Goal: Information Seeking & Learning: Learn about a topic

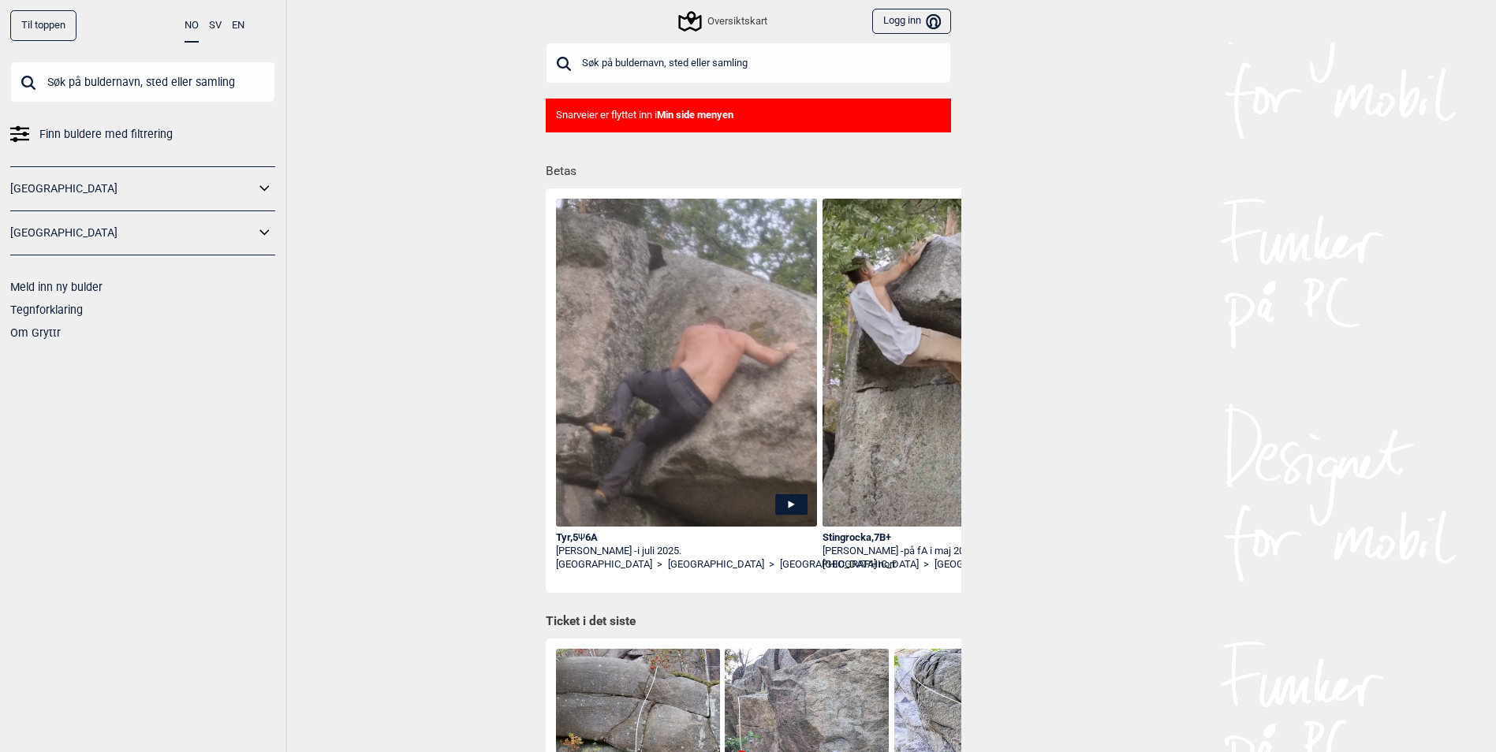
click at [751, 54] on input "text" at bounding box center [748, 63] width 405 height 41
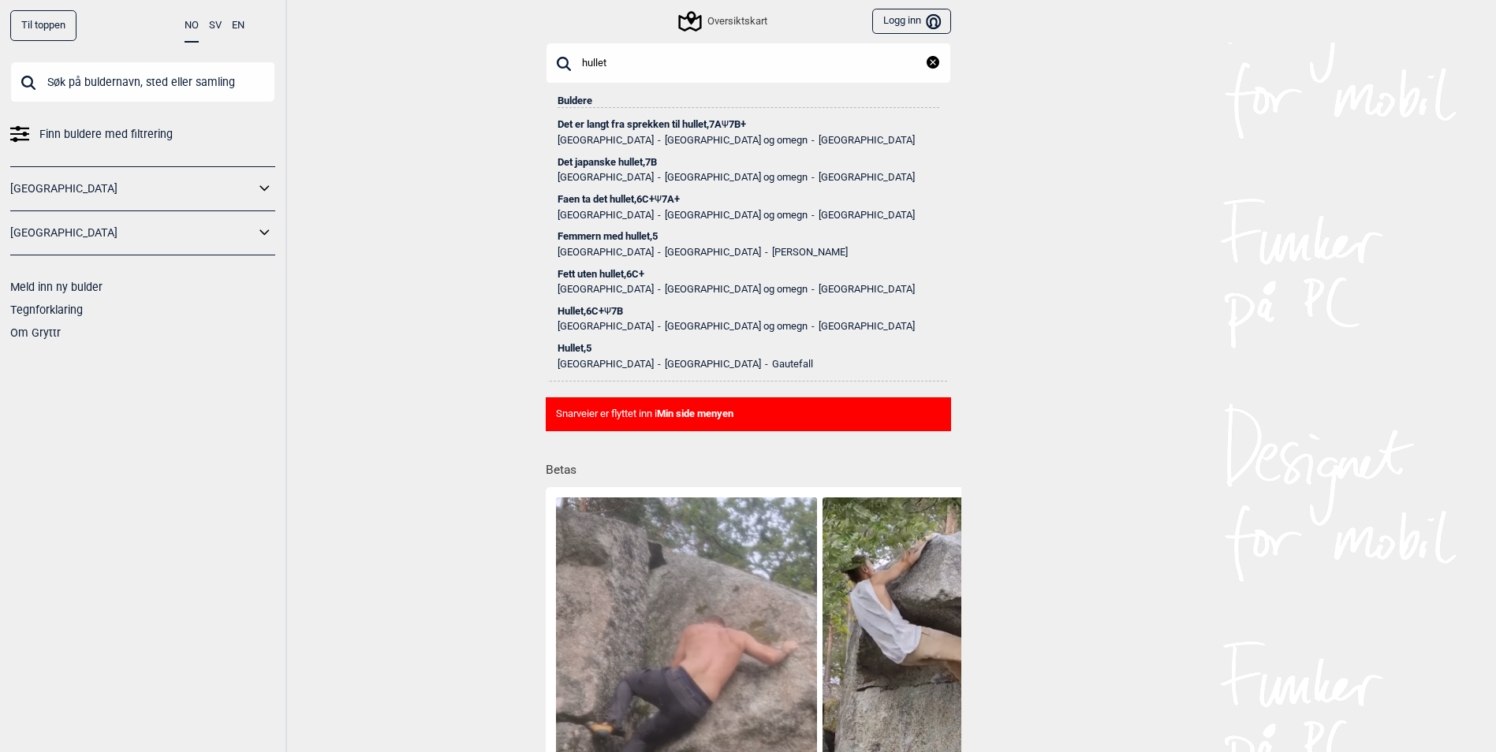
type input "hullet"
click at [640, 200] on div "Faen ta det hullet , 6C+ Ψ 7A+" at bounding box center [749, 199] width 382 height 11
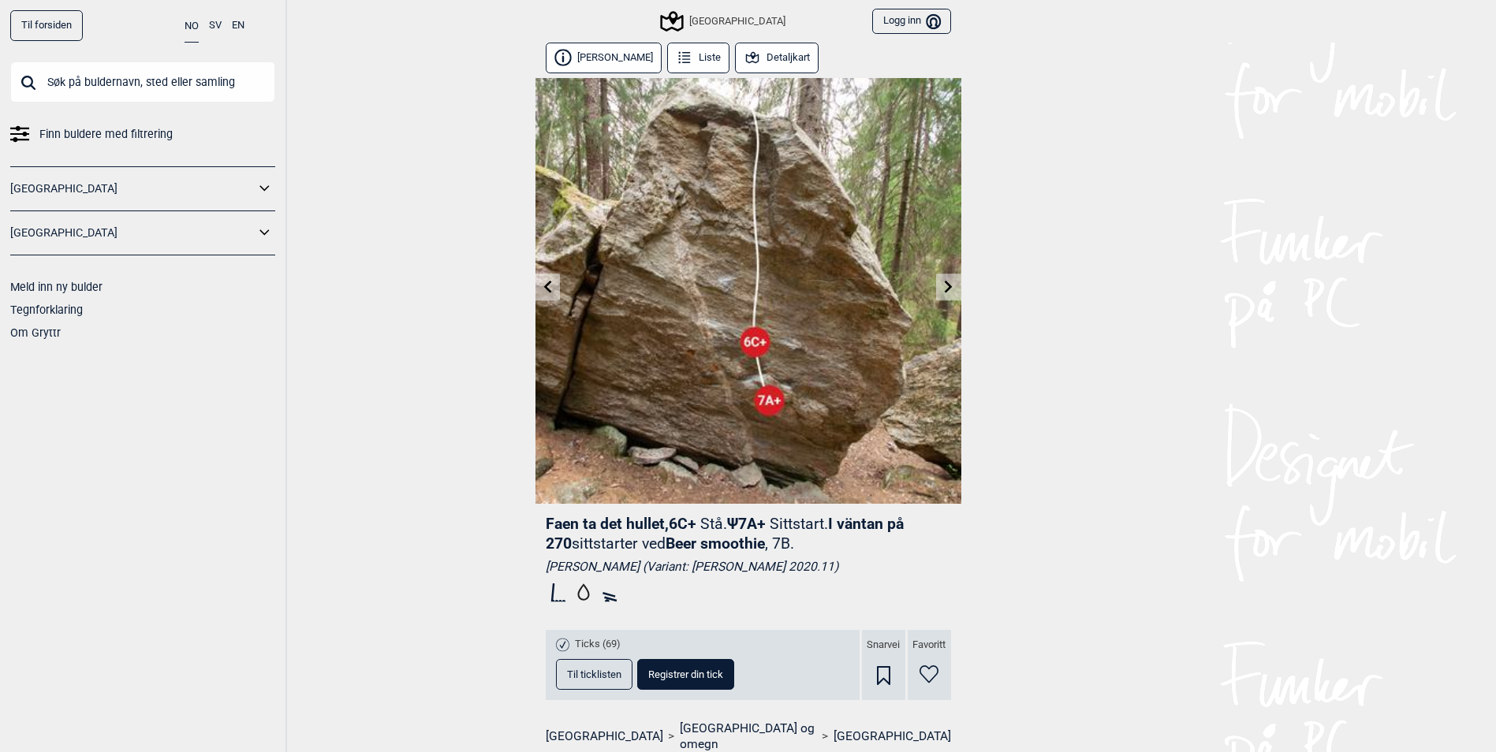
click at [946, 286] on icon at bounding box center [948, 286] width 13 height 13
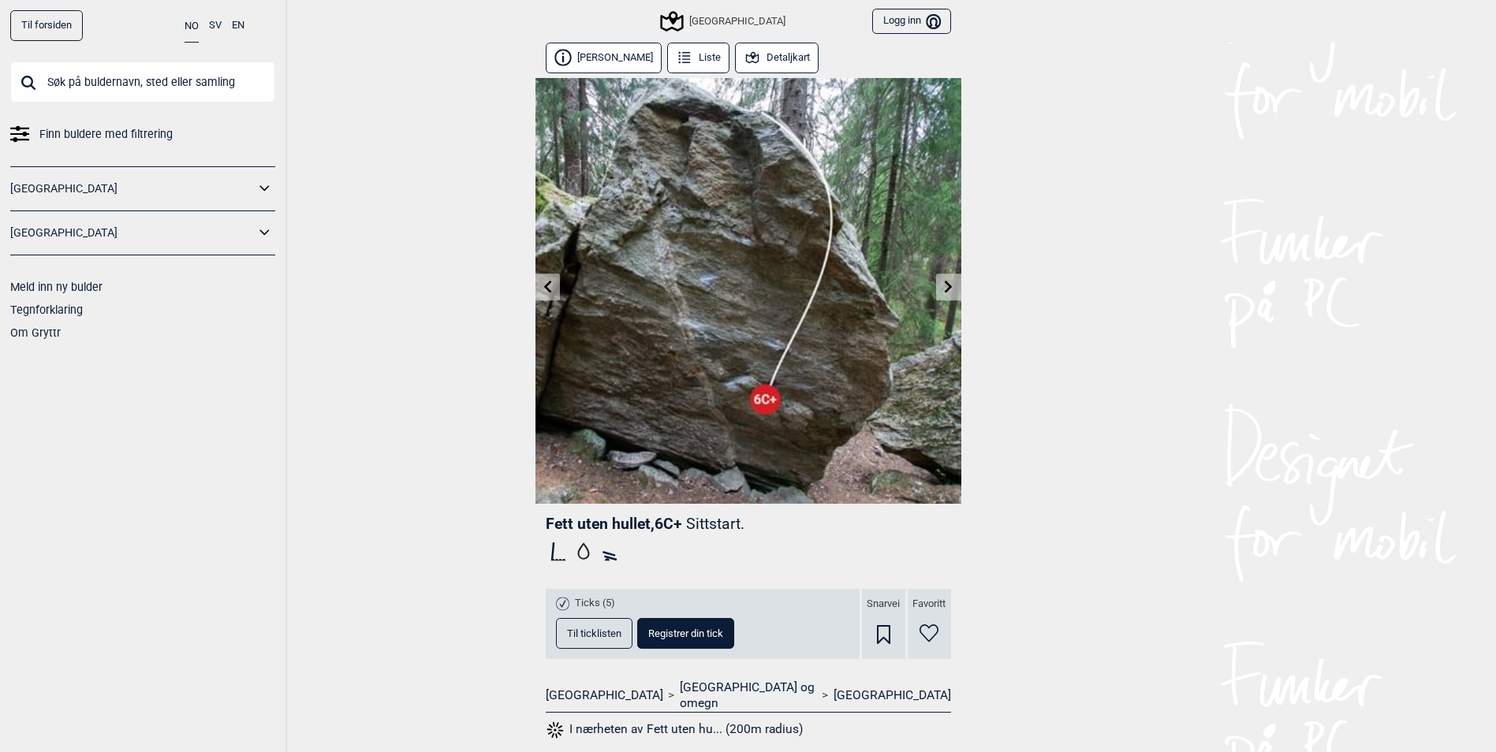
click at [547, 286] on icon at bounding box center [547, 286] width 8 height 13
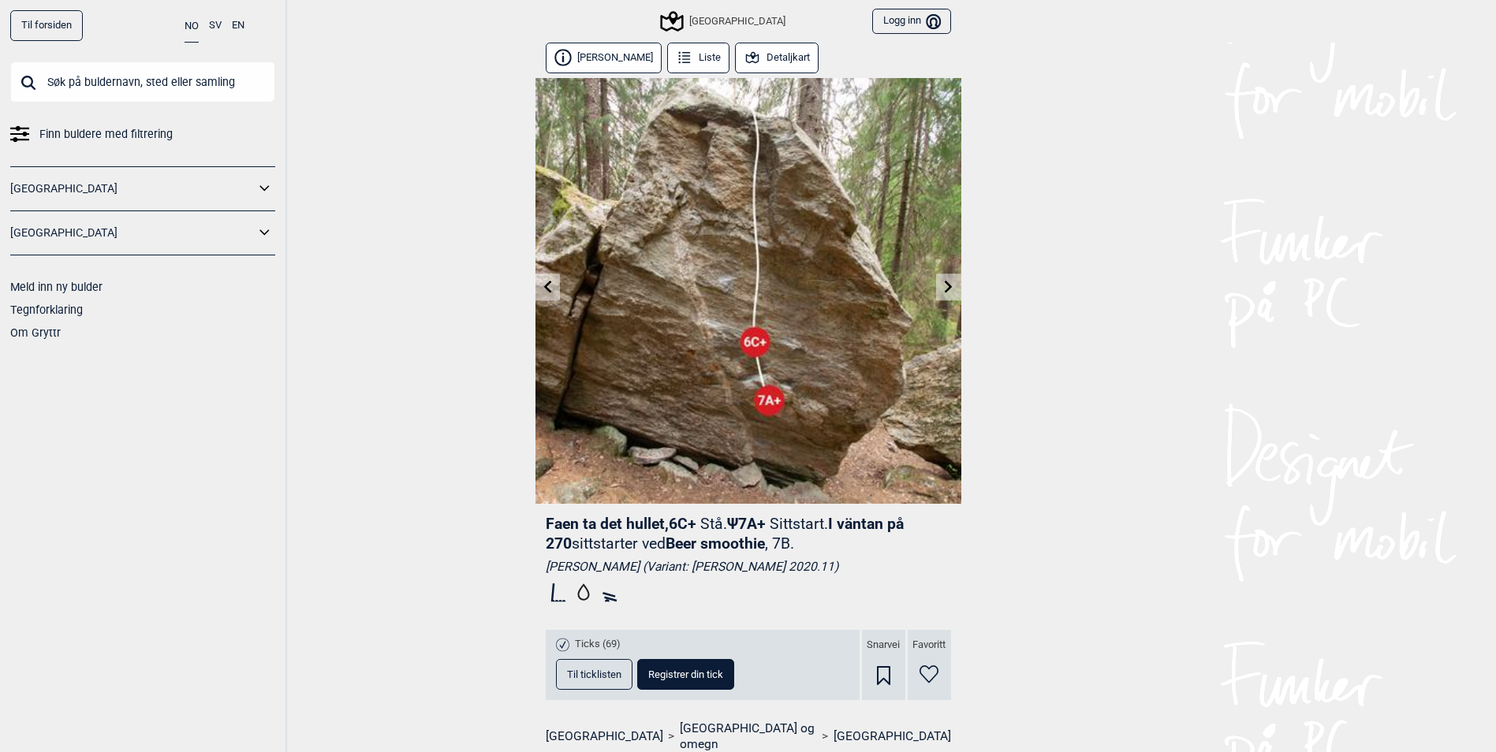
click at [955, 293] on link at bounding box center [948, 287] width 24 height 26
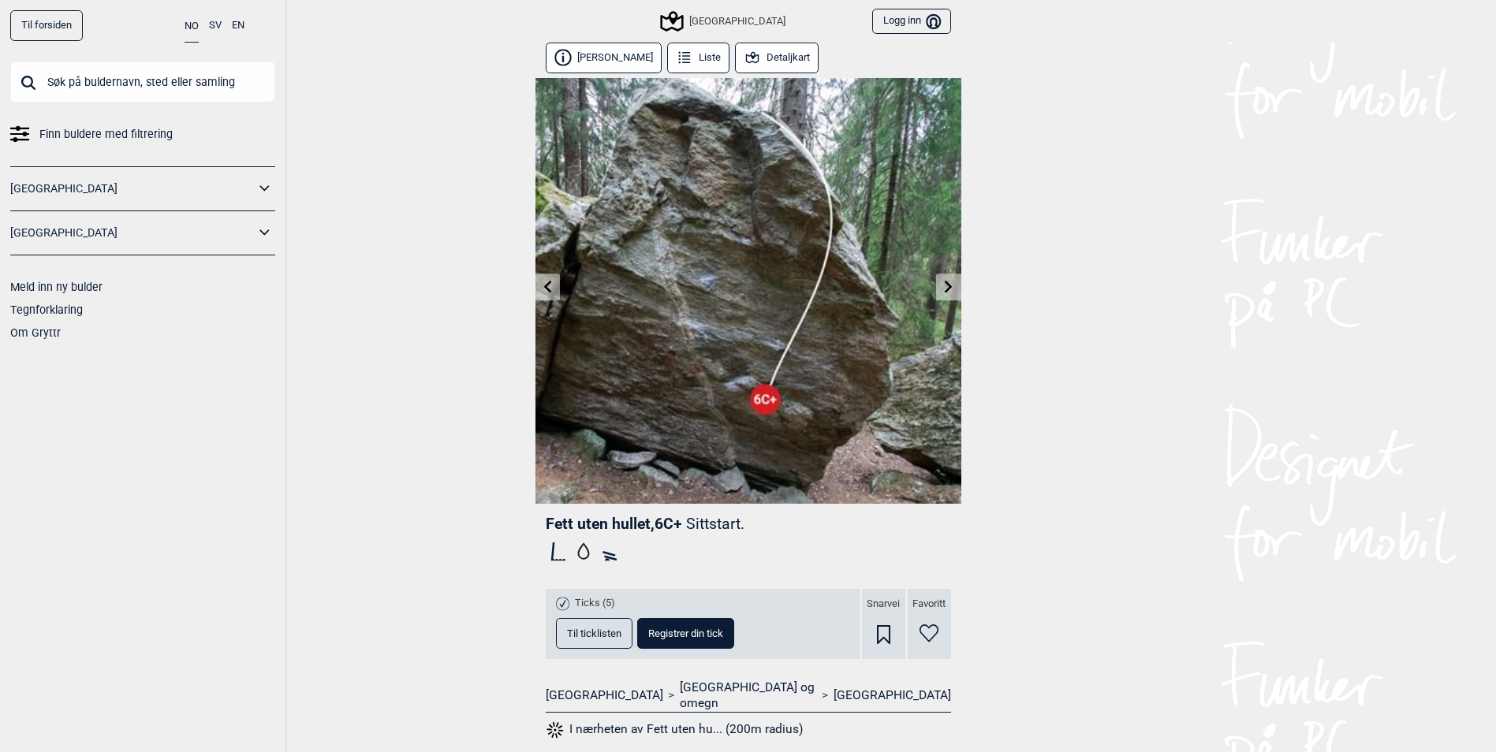
click at [952, 292] on icon at bounding box center [948, 286] width 13 height 13
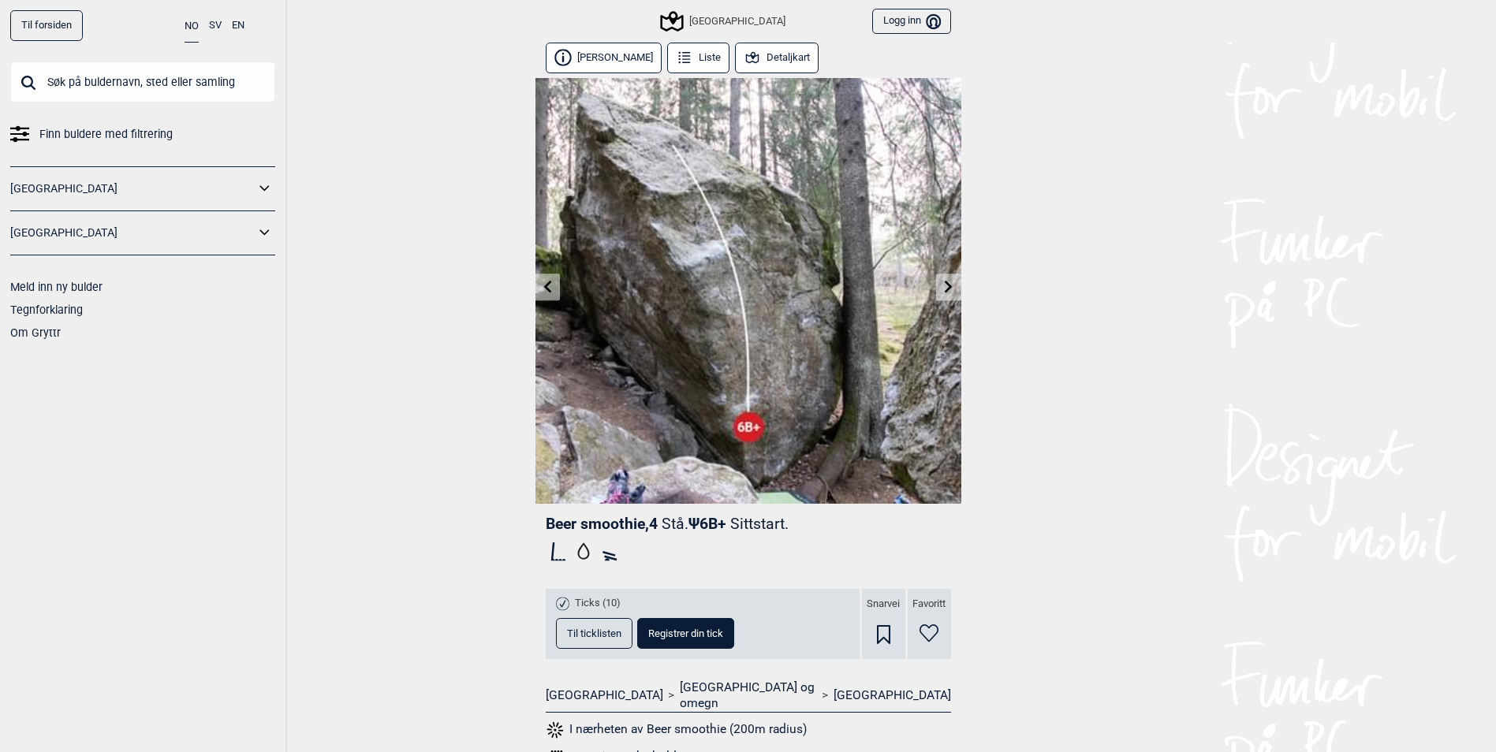
click at [556, 287] on link at bounding box center [547, 287] width 24 height 26
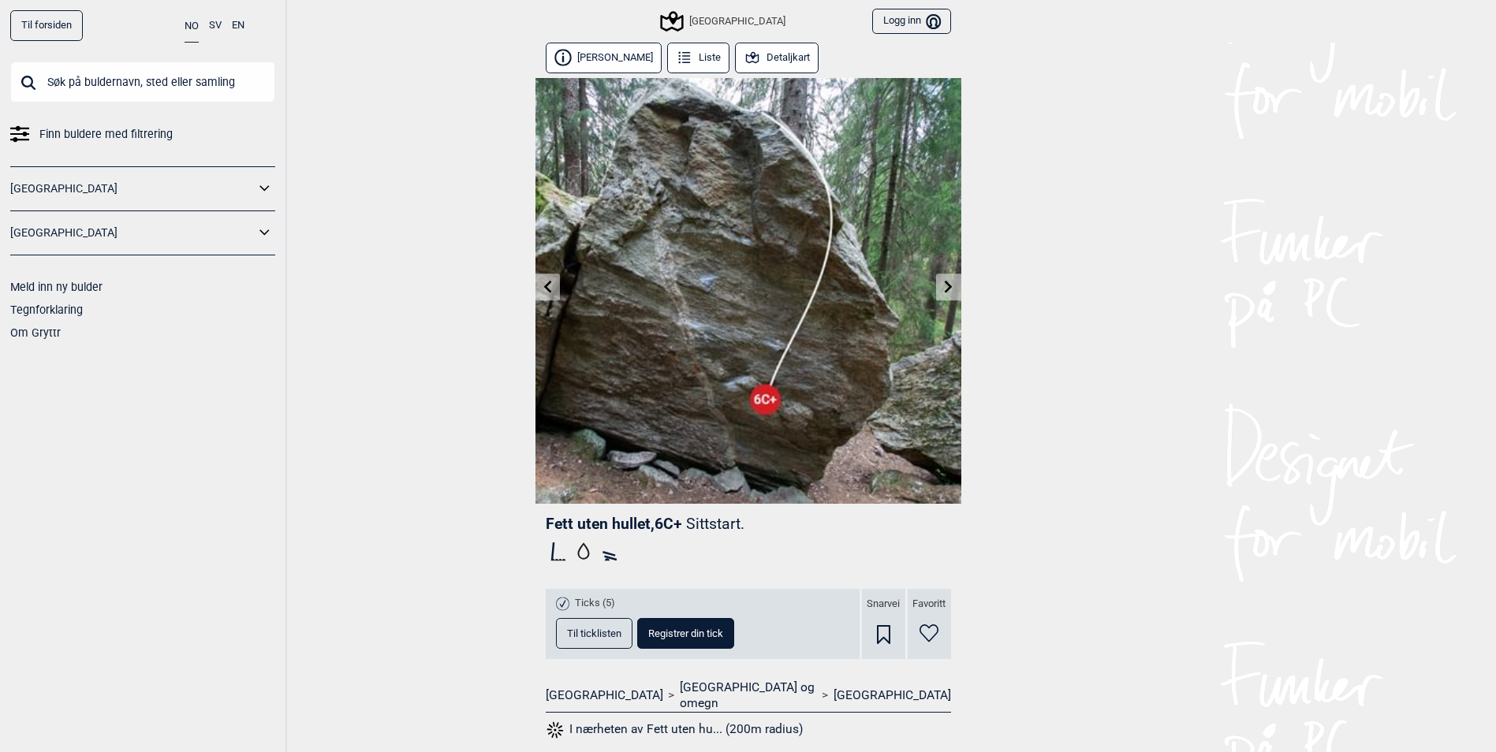
click at [773, 62] on button "Detaljkart" at bounding box center [777, 58] width 84 height 31
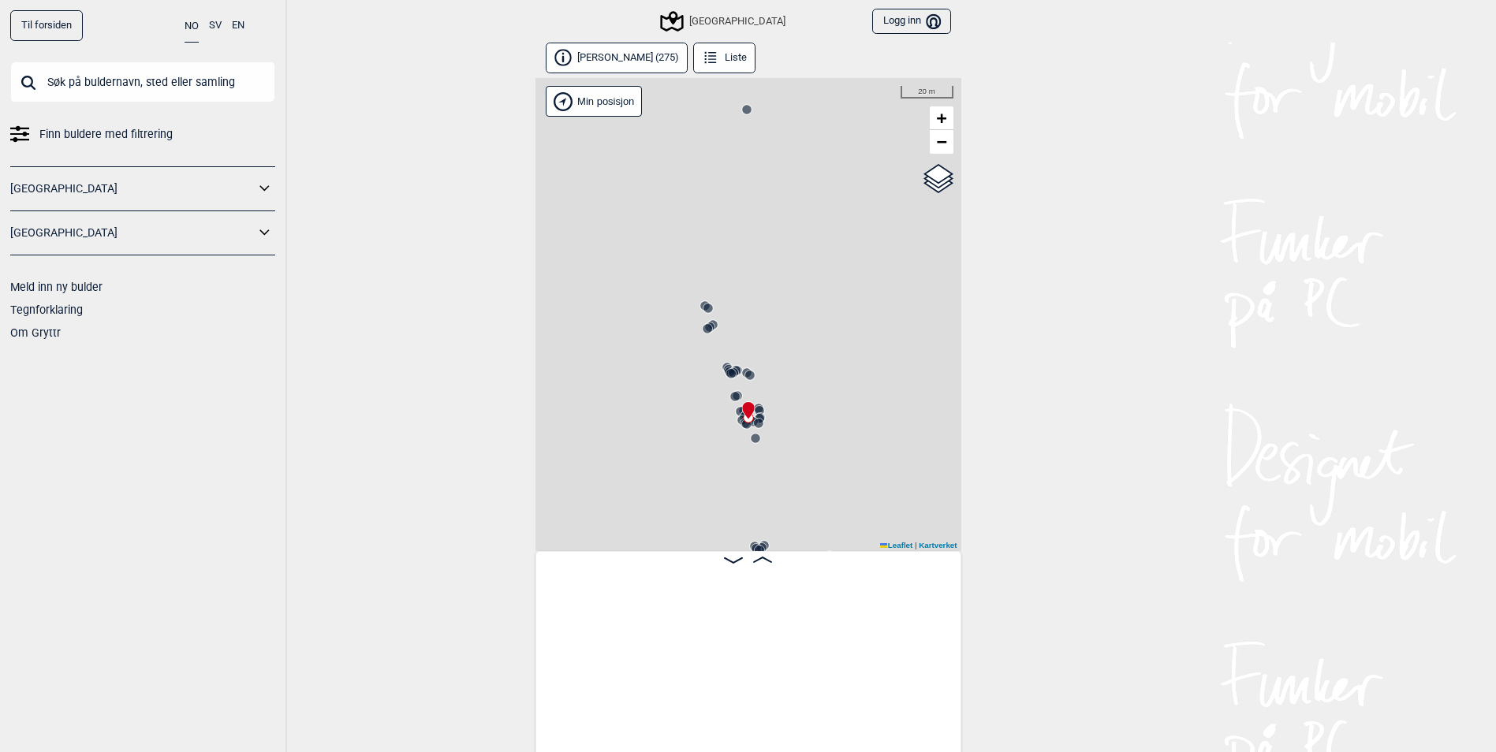
scroll to position [0, 12795]
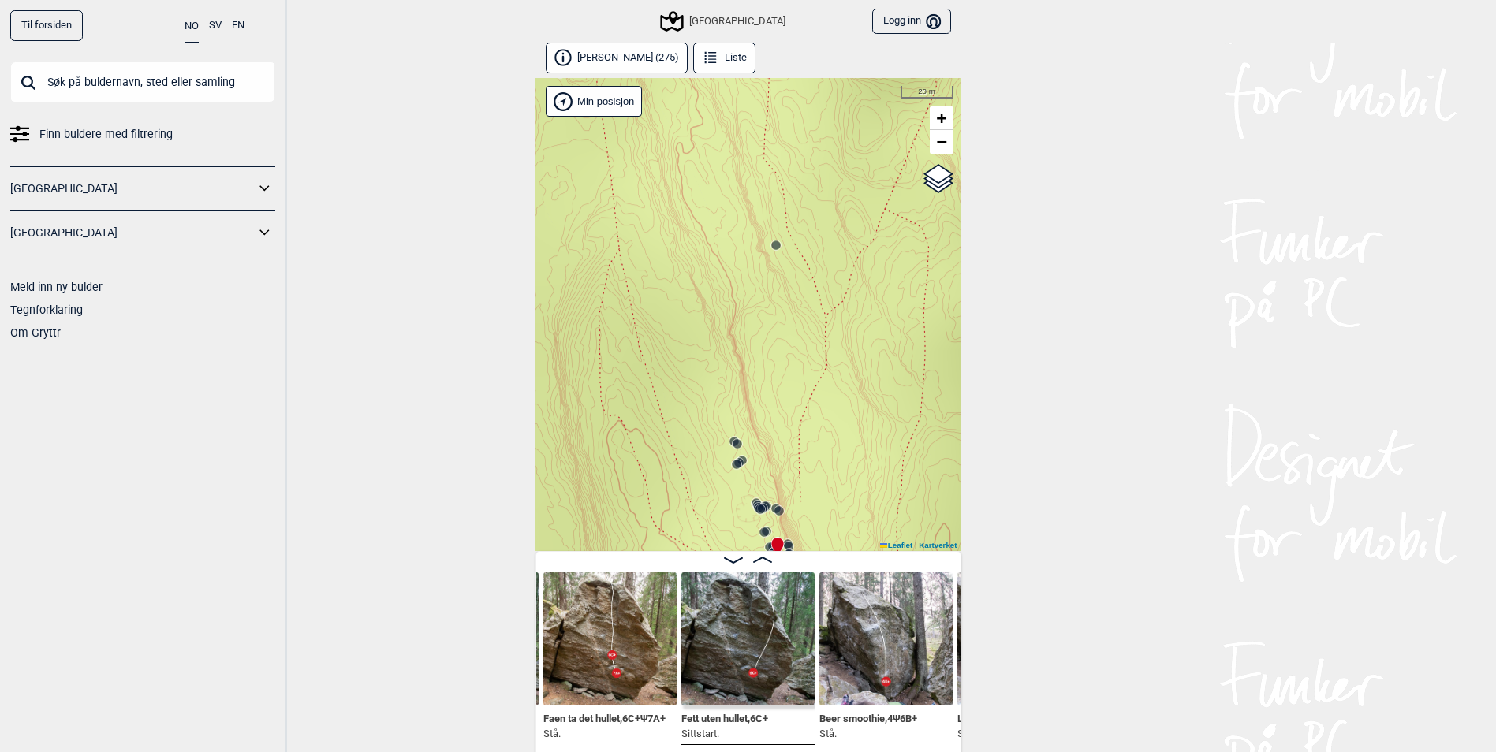
drag, startPoint x: 755, startPoint y: 254, endPoint x: 785, endPoint y: 405, distance: 154.4
click at [785, 401] on div "Speidersteinen Barnehageveggen Cowboyveggen Bølerveggen [GEOGRAPHIC_DATA]" at bounding box center [748, 314] width 426 height 473
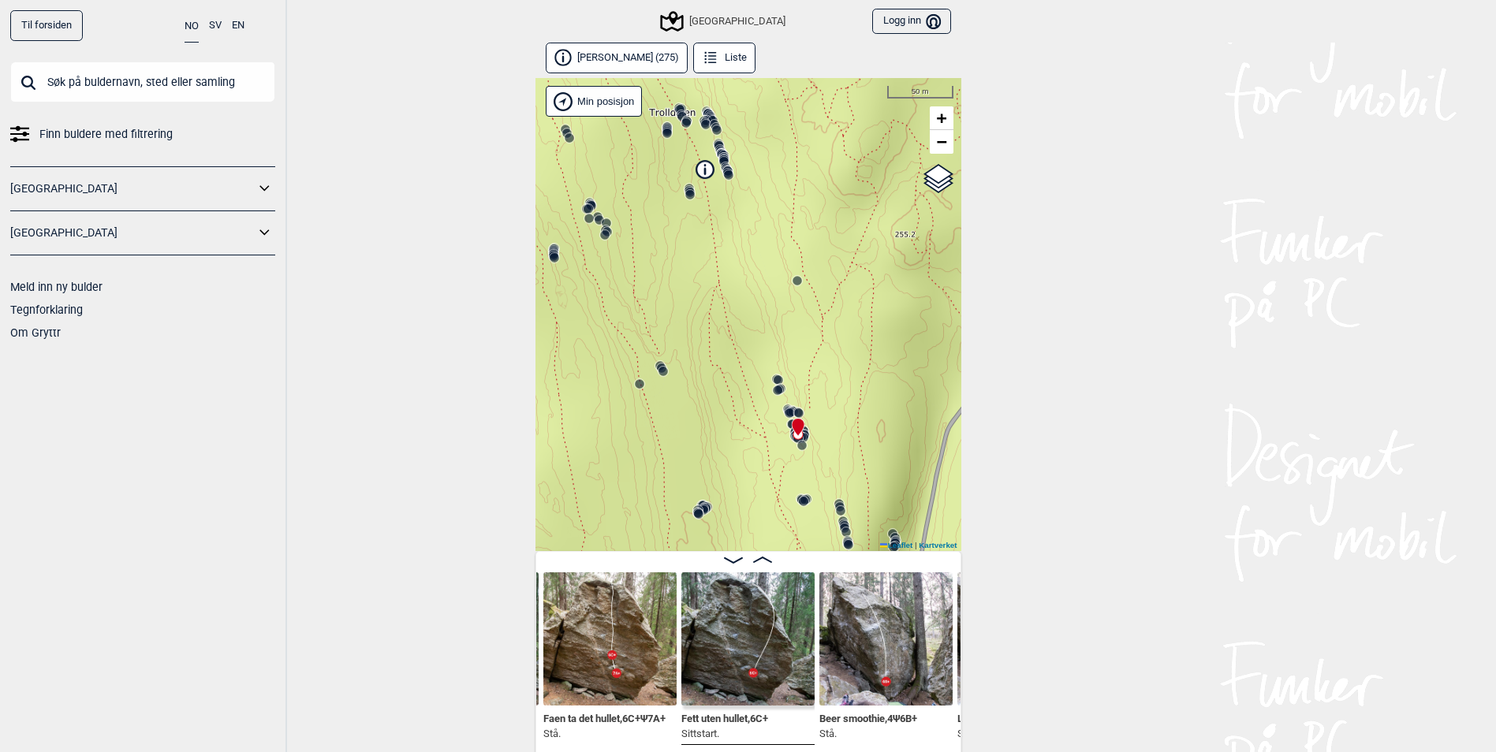
click at [720, 159] on icon at bounding box center [724, 161] width 13 height 13
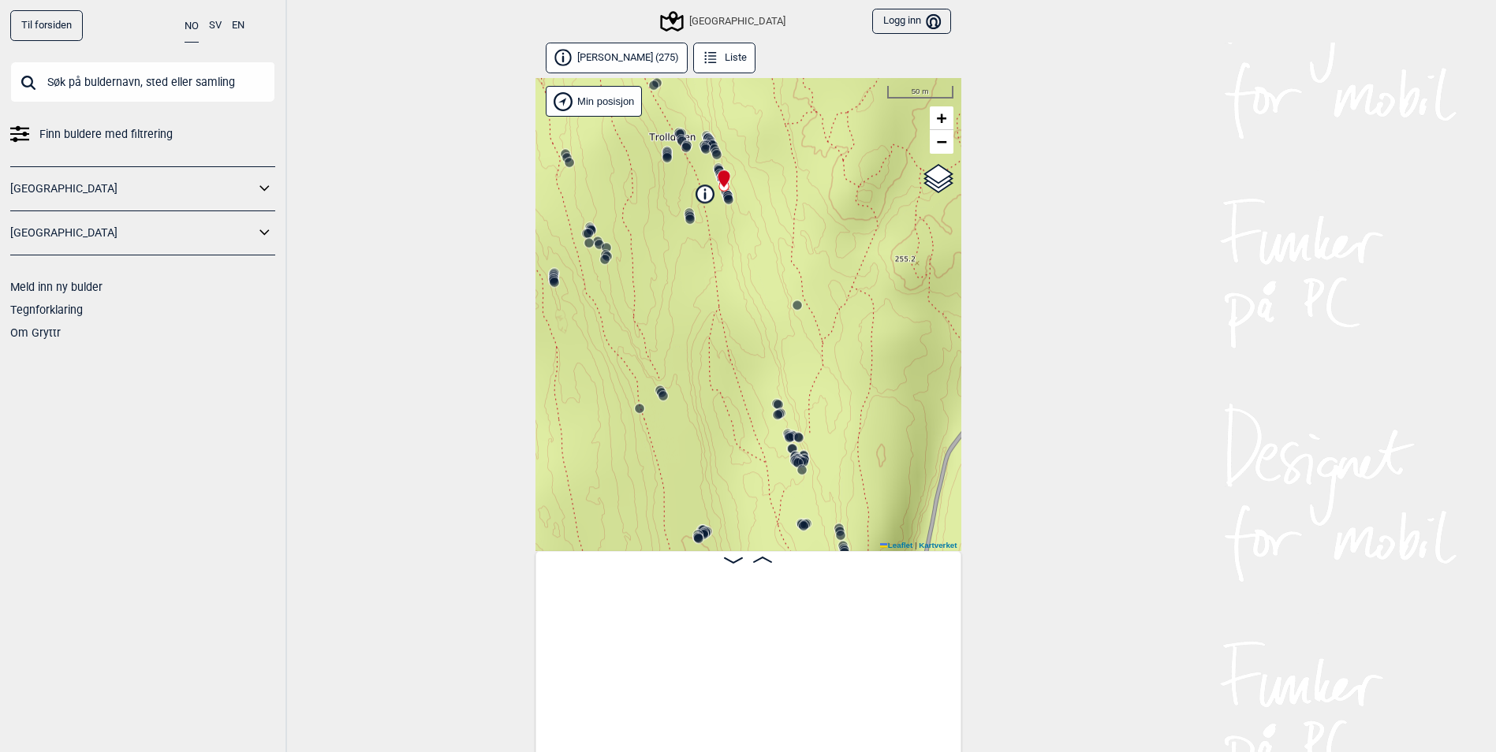
scroll to position [0, 8396]
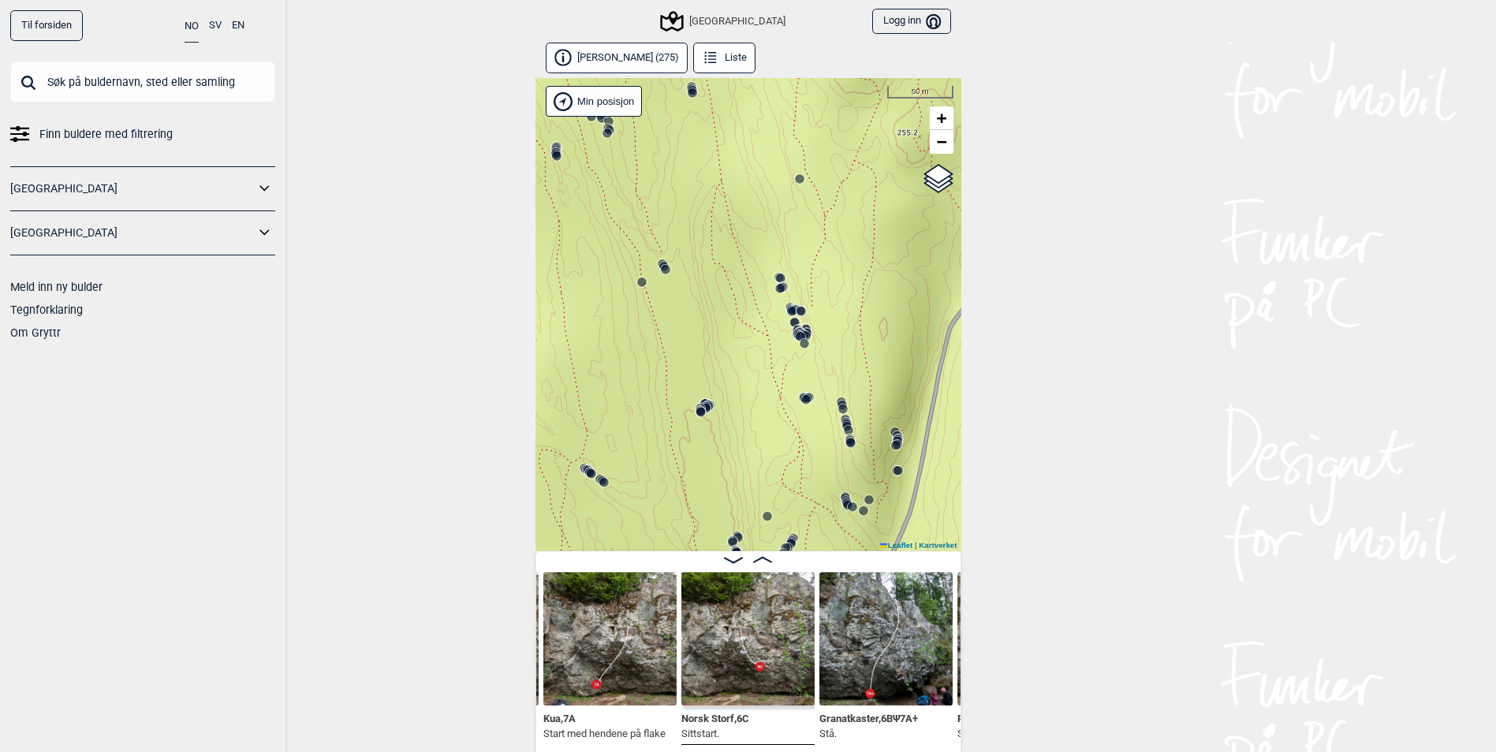
drag, startPoint x: 853, startPoint y: 439, endPoint x: 852, endPoint y: 316, distance: 123.0
click at [852, 316] on div "Speidersteinen Barnehageveggen Cowboyveggen Bølerveggen [GEOGRAPHIC_DATA]" at bounding box center [748, 314] width 426 height 473
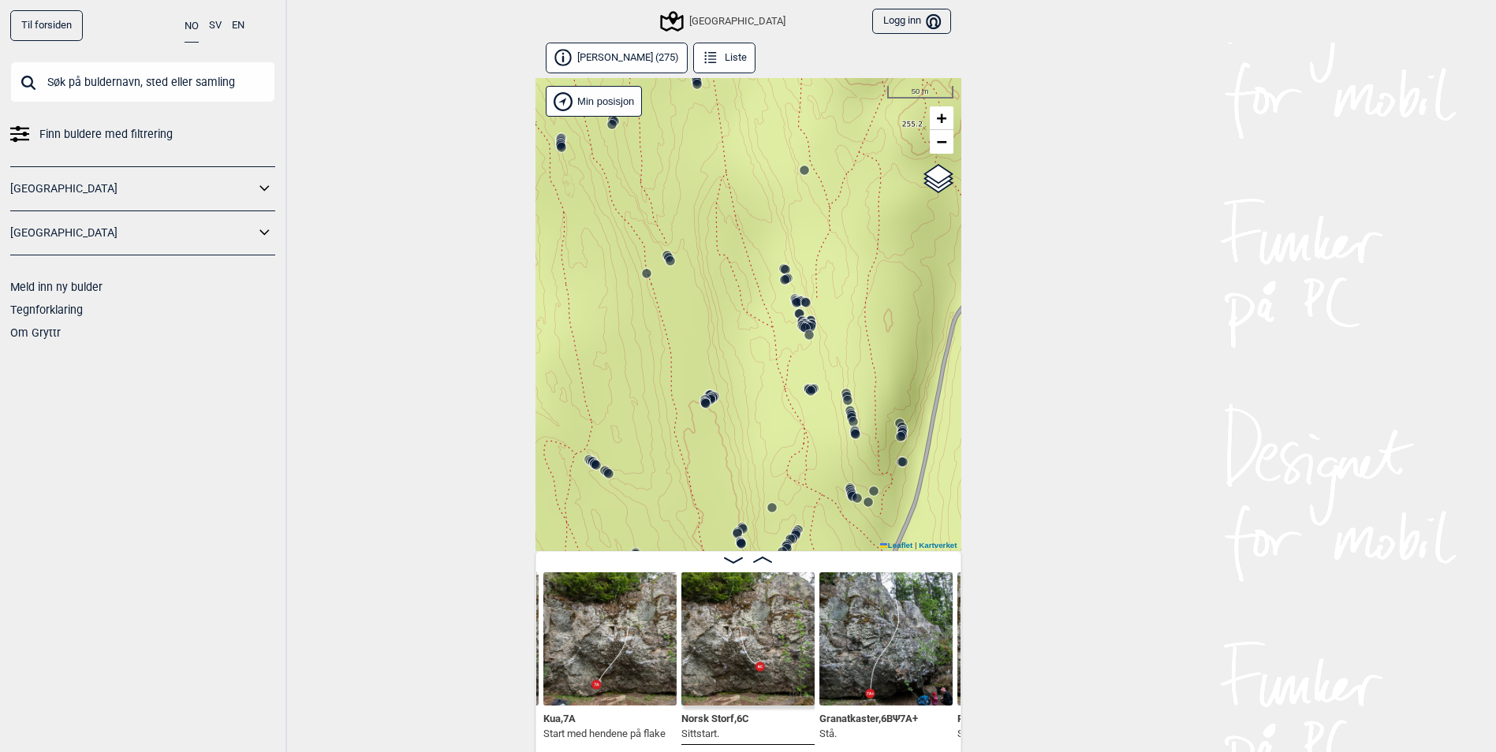
drag, startPoint x: 827, startPoint y: 367, endPoint x: 843, endPoint y: 248, distance: 119.3
click at [843, 248] on div "Speidersteinen Barnehageveggen Cowboyveggen Bølerveggen [GEOGRAPHIC_DATA]" at bounding box center [748, 314] width 426 height 473
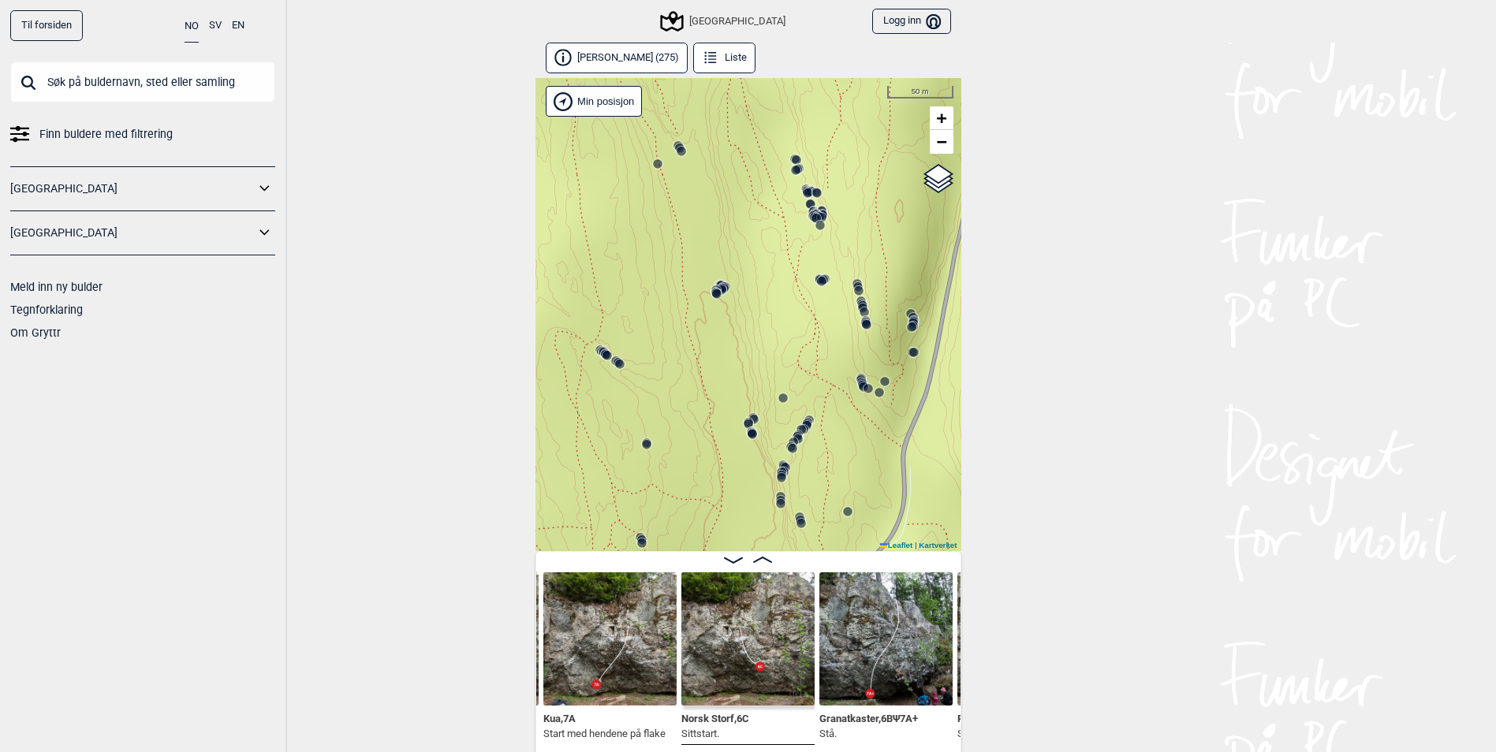
click at [800, 435] on icon at bounding box center [798, 439] width 13 height 13
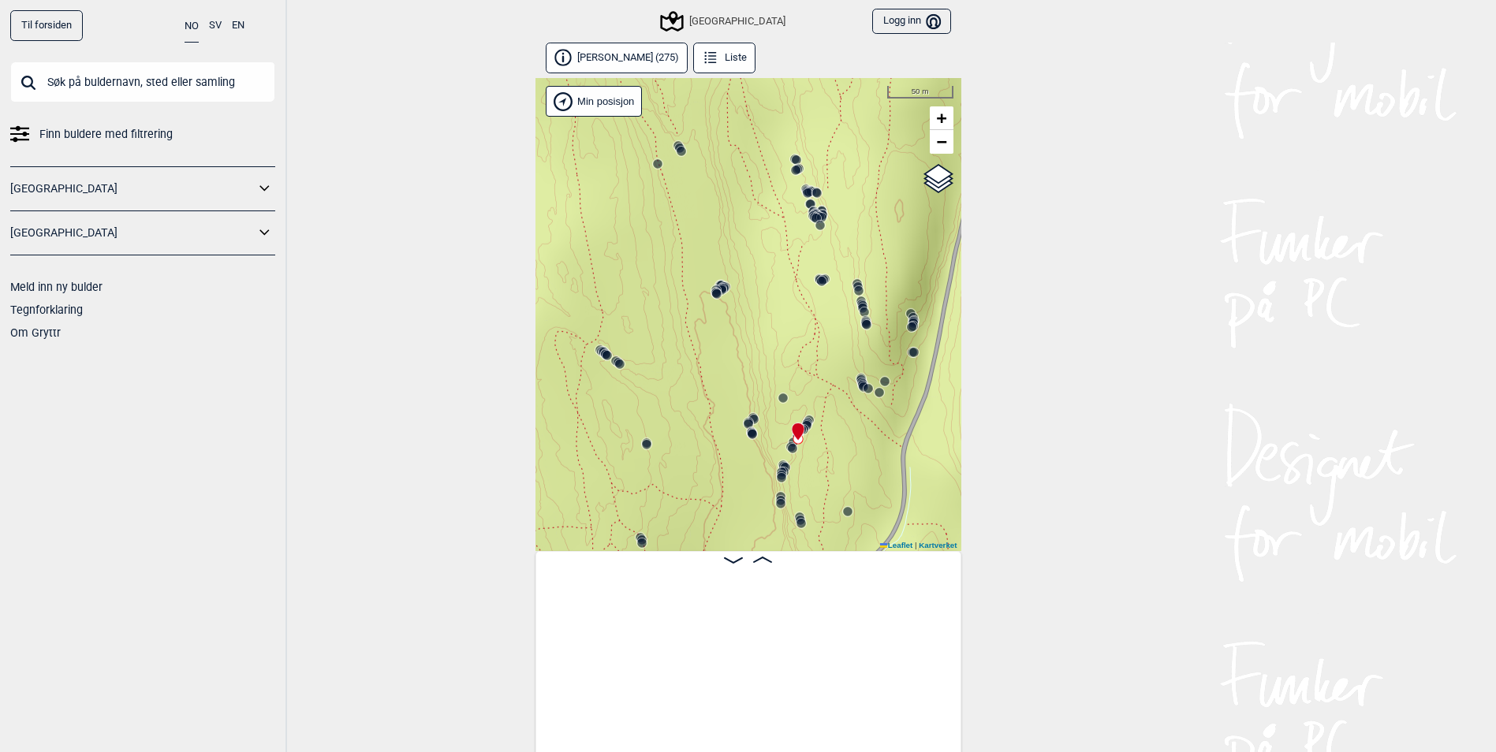
scroll to position [0, 26703]
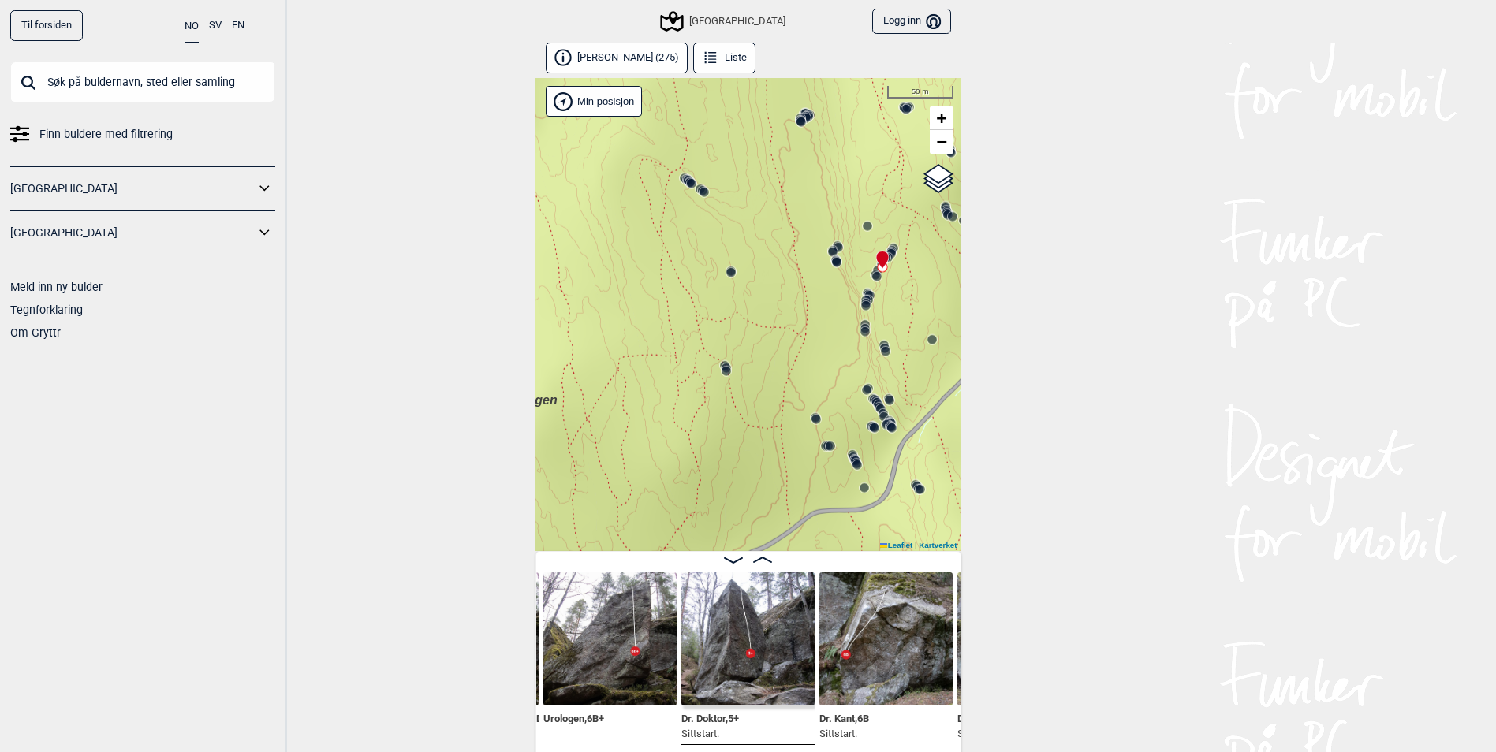
drag, startPoint x: 685, startPoint y: 400, endPoint x: 770, endPoint y: 226, distance: 194.0
click at [770, 226] on div "Speidersteinen Barnehageveggen Cowboyveggen Bølerveggen [GEOGRAPHIC_DATA]" at bounding box center [748, 314] width 426 height 473
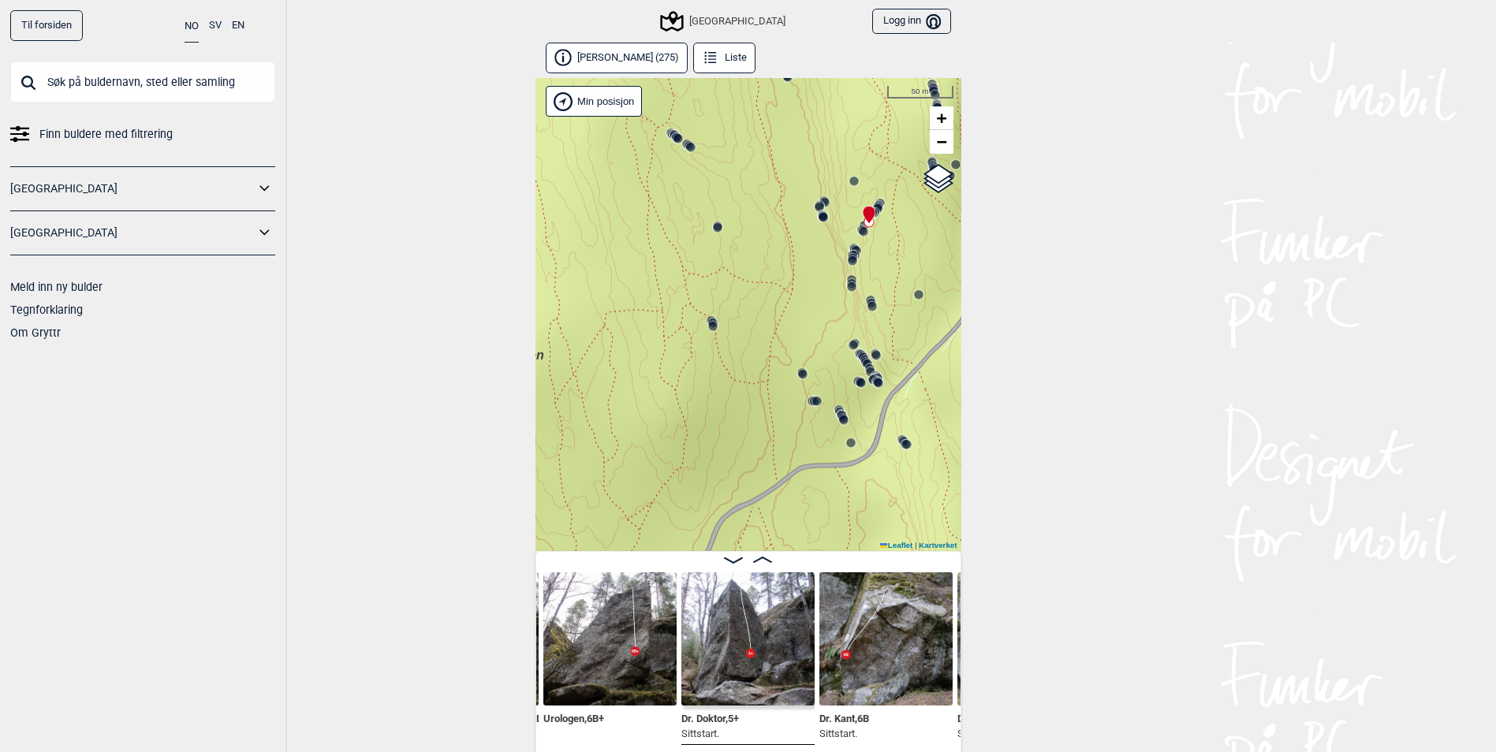
drag, startPoint x: 823, startPoint y: 345, endPoint x: 821, endPoint y: 250, distance: 94.6
click at [821, 250] on div "Speidersteinen Barnehageveggen Cowboyveggen Bølerveggen [GEOGRAPHIC_DATA]" at bounding box center [748, 314] width 426 height 473
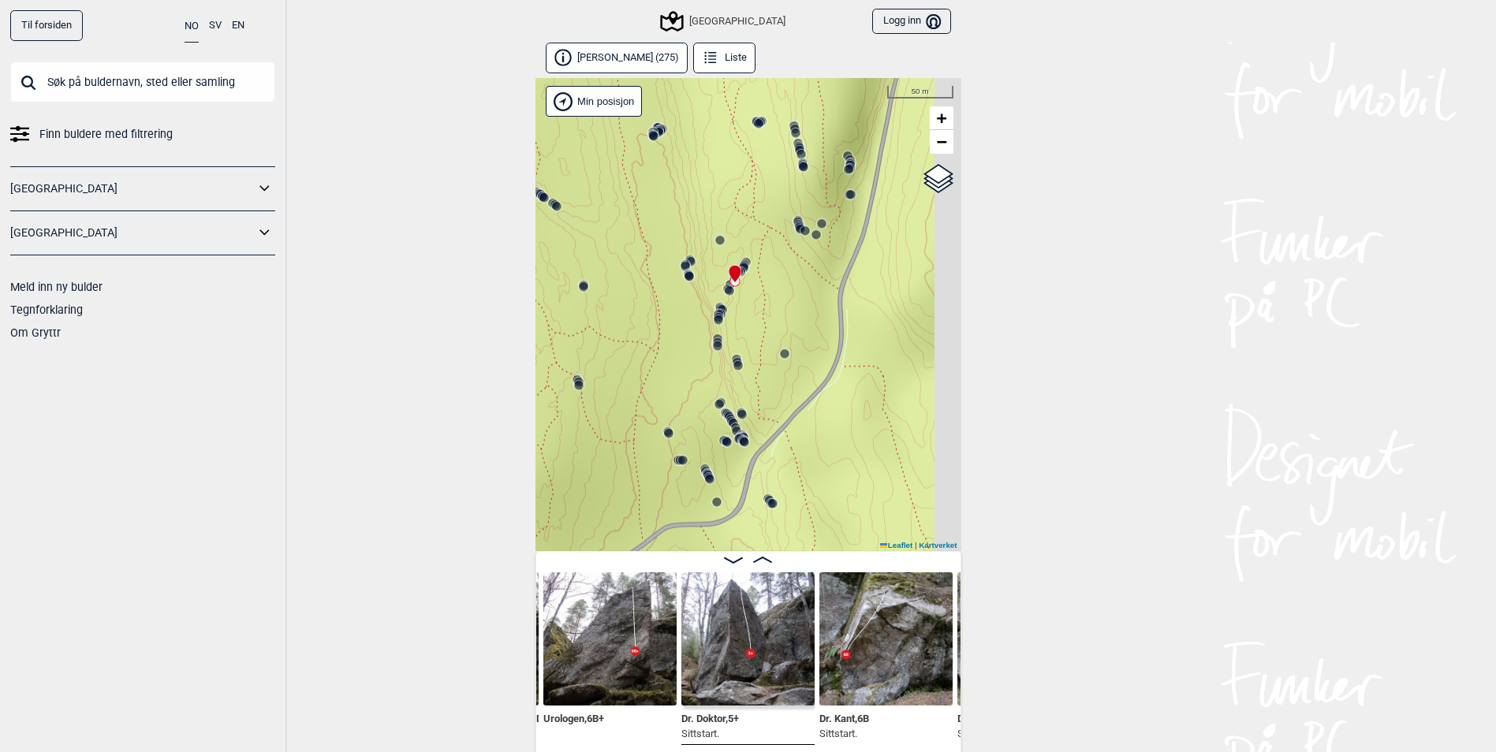
drag, startPoint x: 835, startPoint y: 309, endPoint x: 703, endPoint y: 391, distance: 155.2
click at [683, 445] on div "Speidersteinen Barnehageveggen Cowboyveggen Bølerveggen [GEOGRAPHIC_DATA]" at bounding box center [748, 314] width 426 height 473
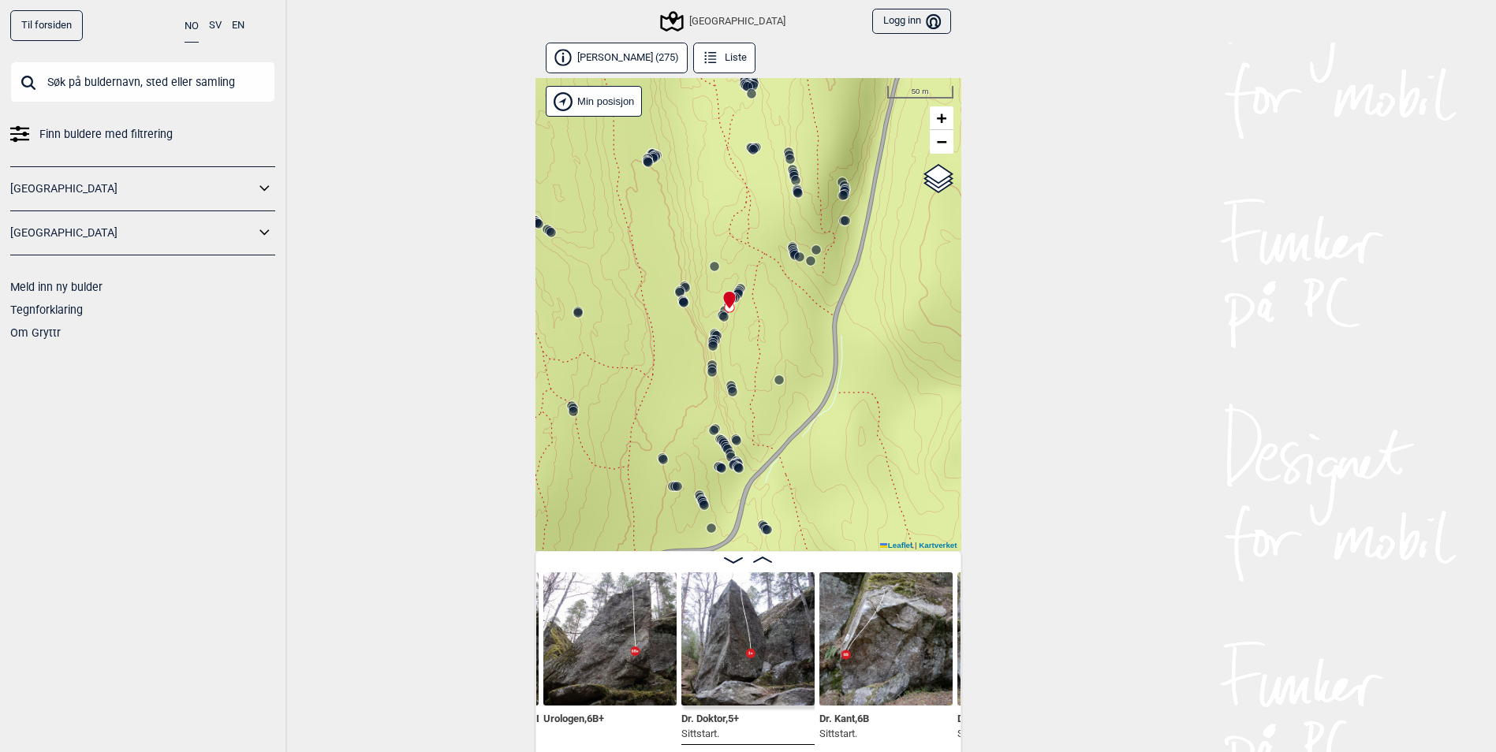
click at [650, 159] on circle at bounding box center [648, 162] width 9 height 9
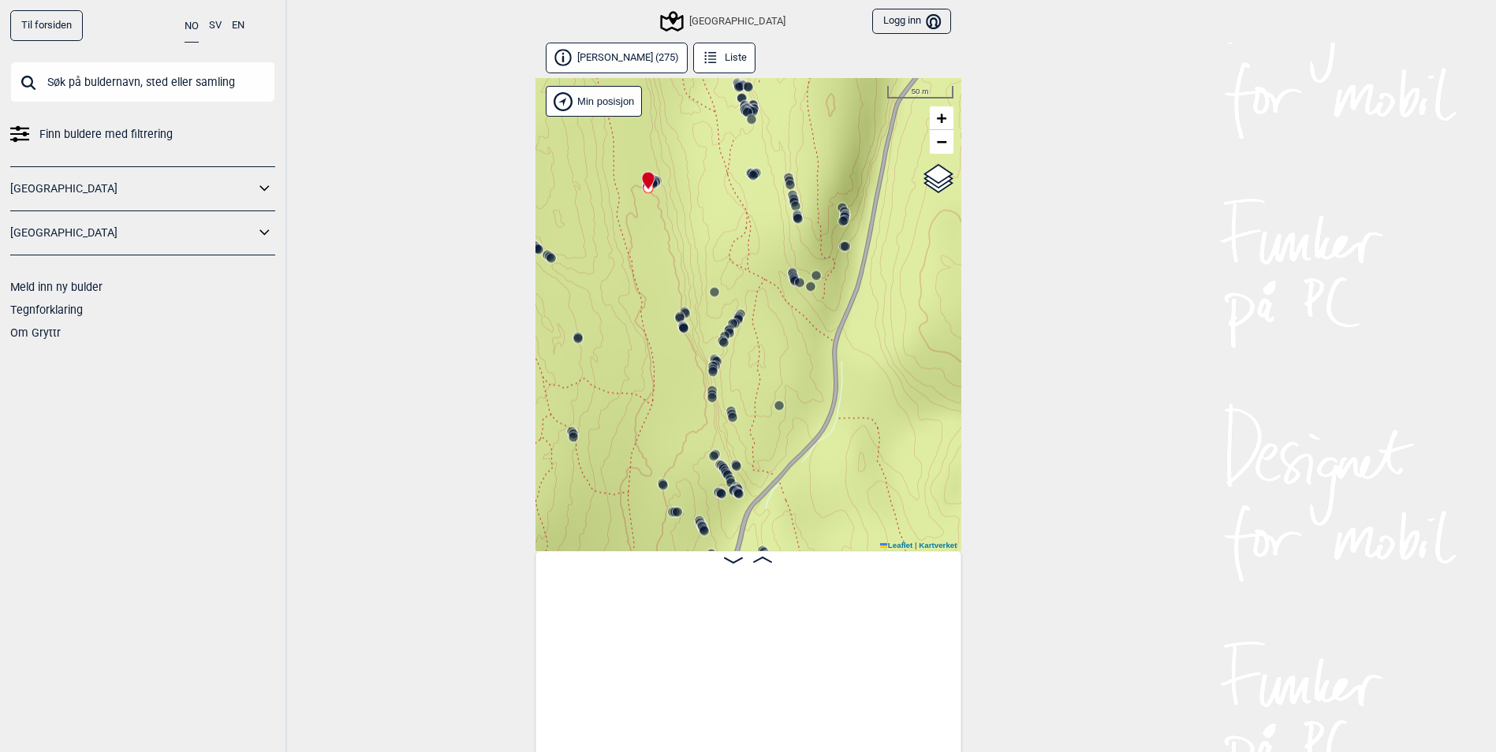
scroll to position [0, 24304]
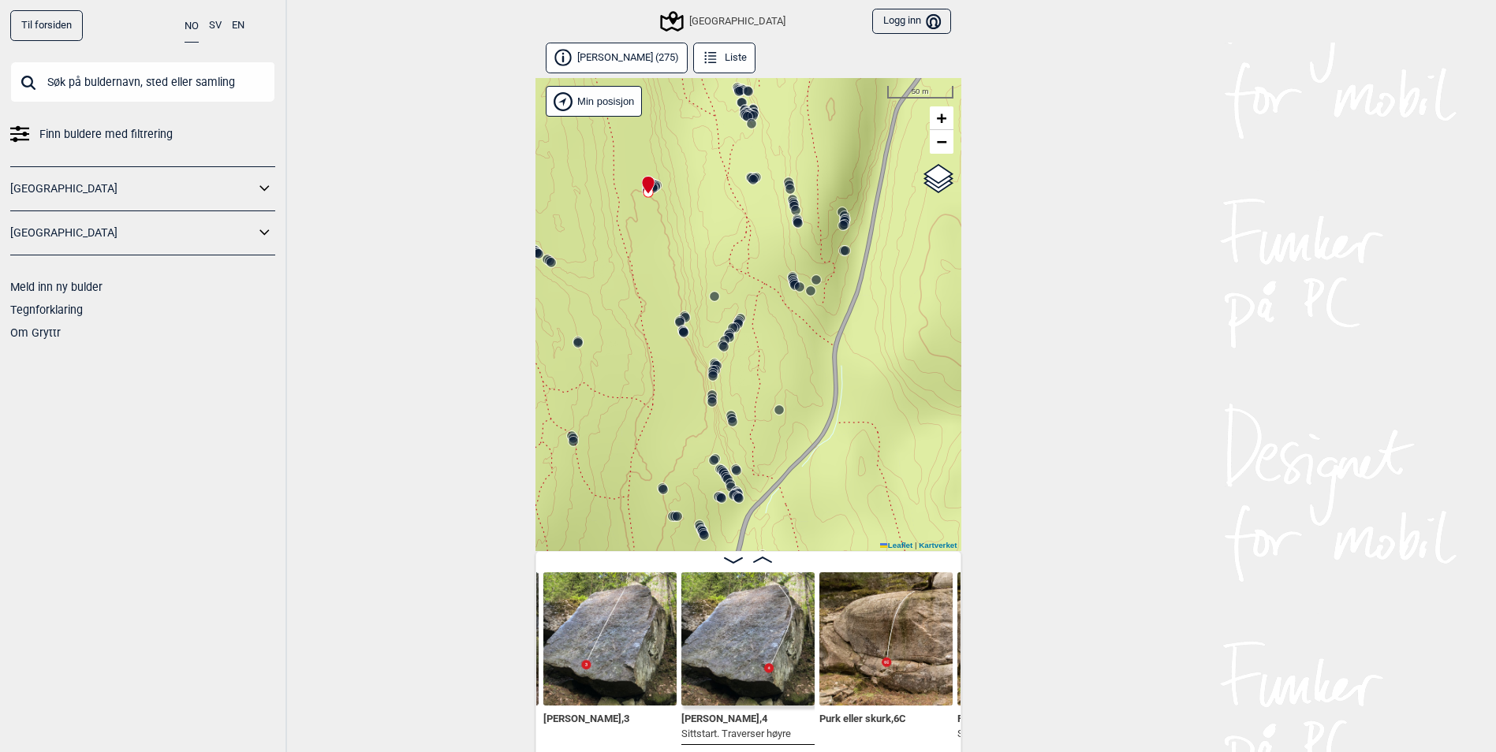
click at [793, 204] on icon at bounding box center [795, 210] width 13 height 13
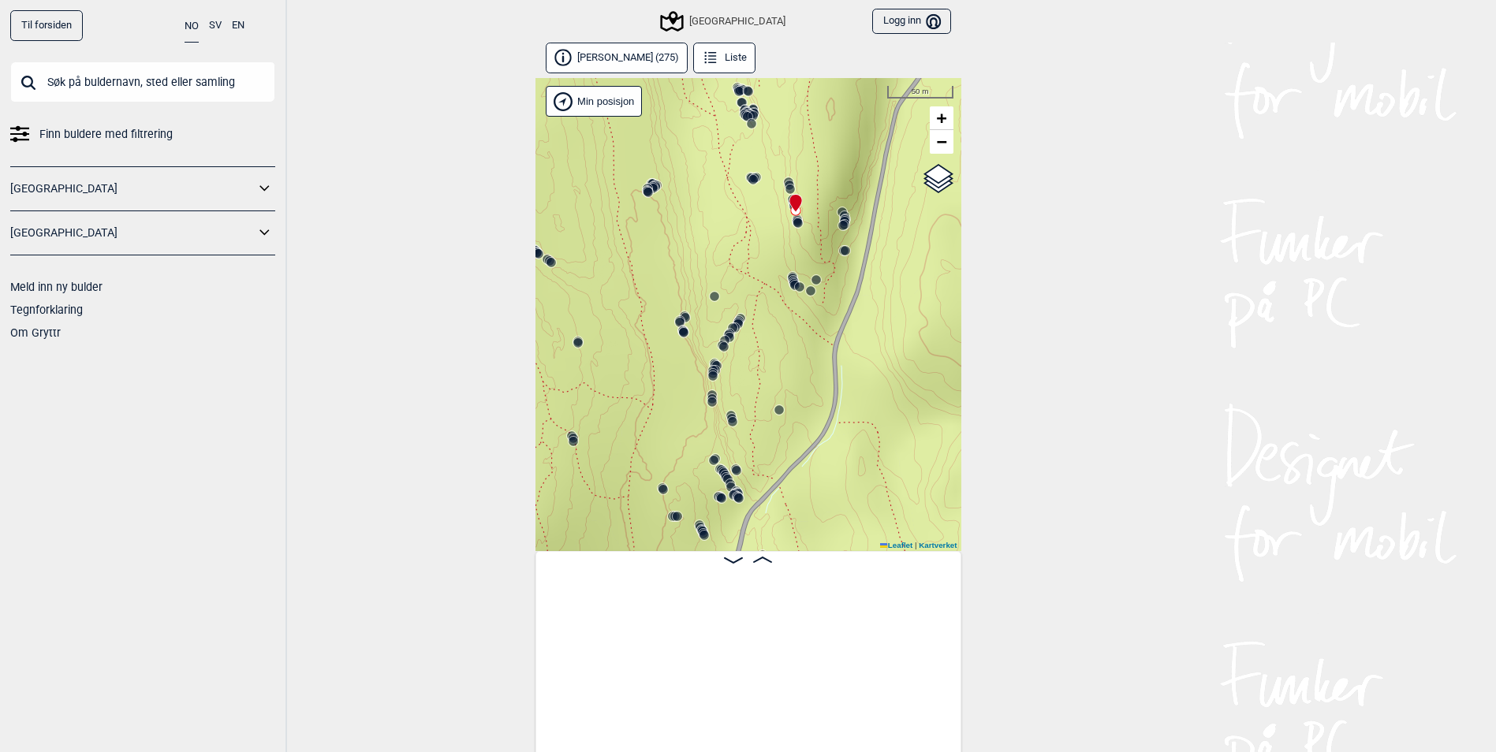
scroll to position [0, 16041]
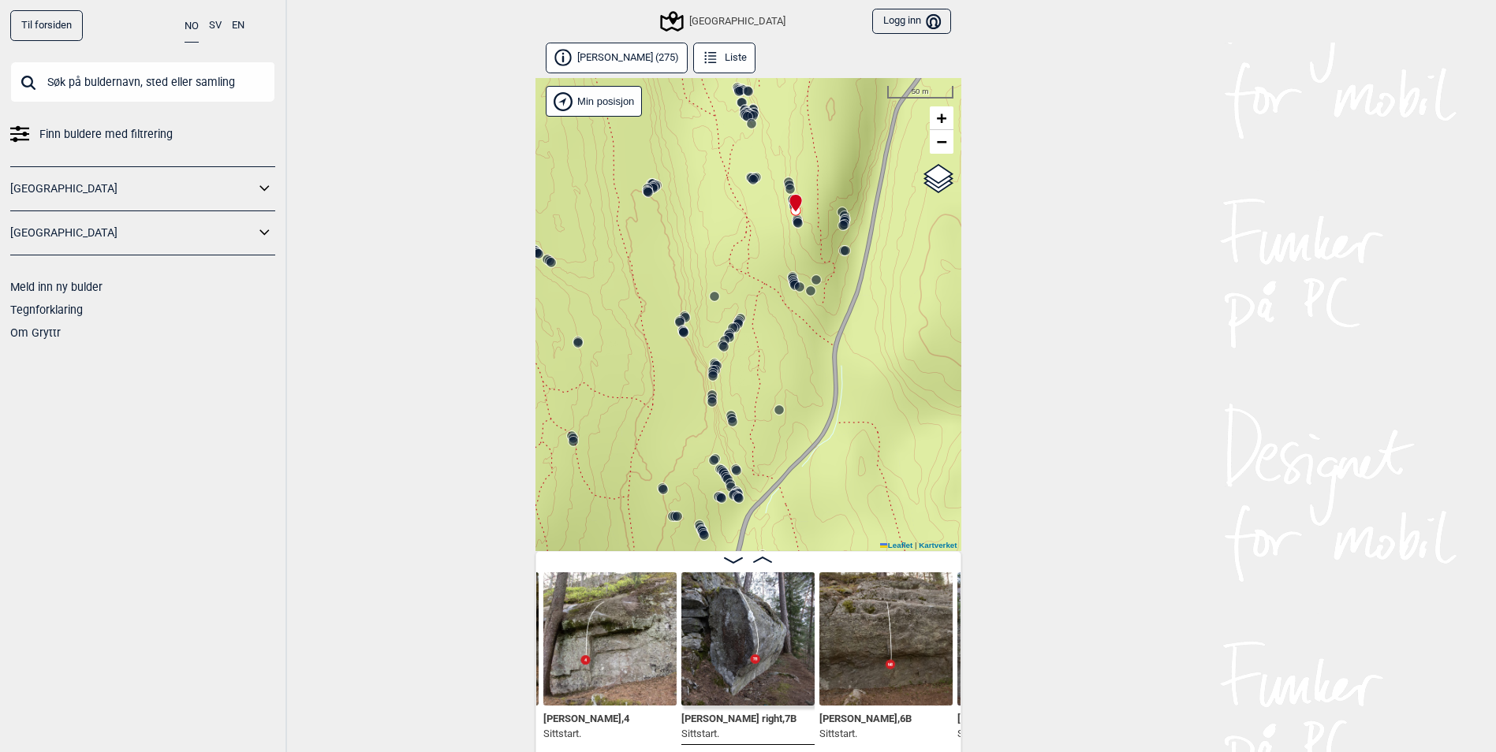
click at [785, 180] on icon at bounding box center [789, 185] width 13 height 13
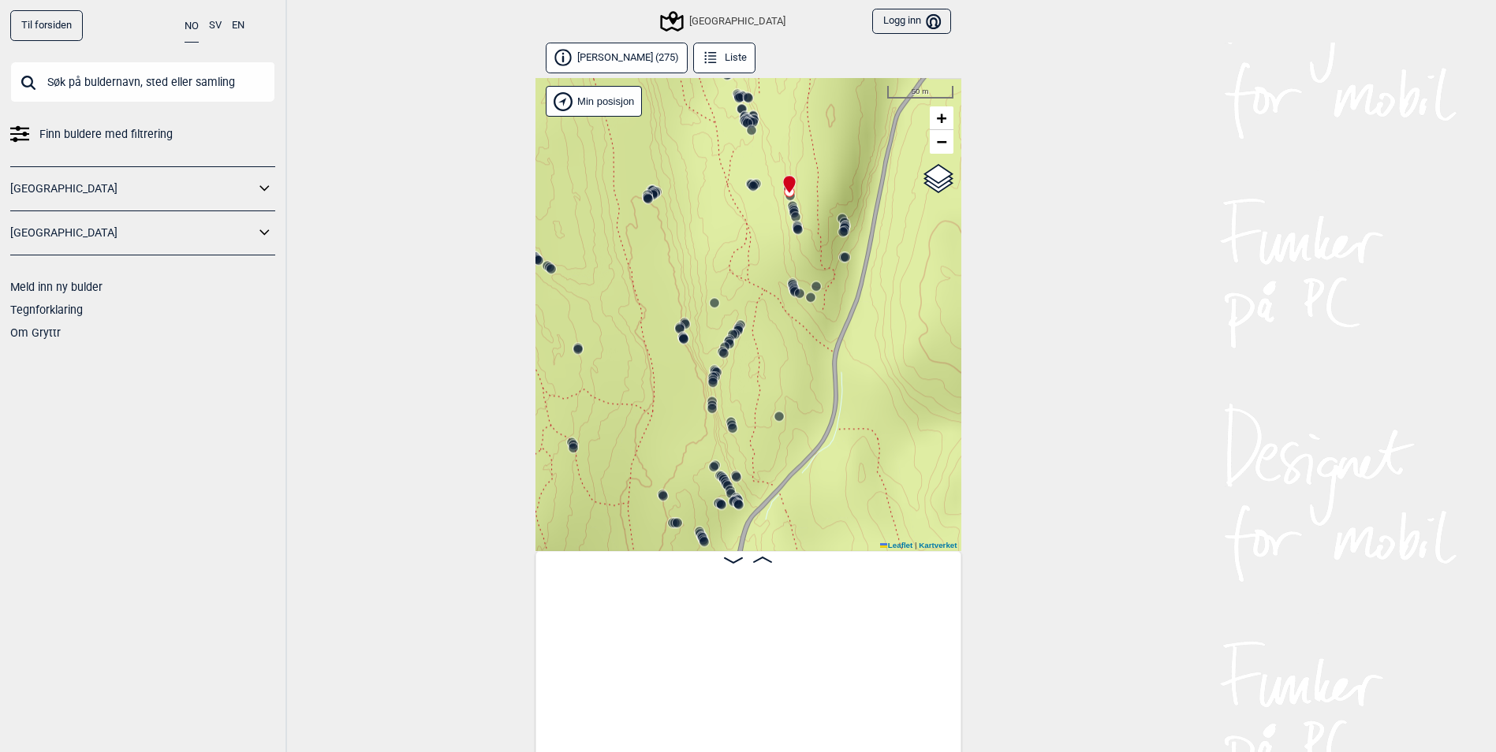
scroll to position [0, 15241]
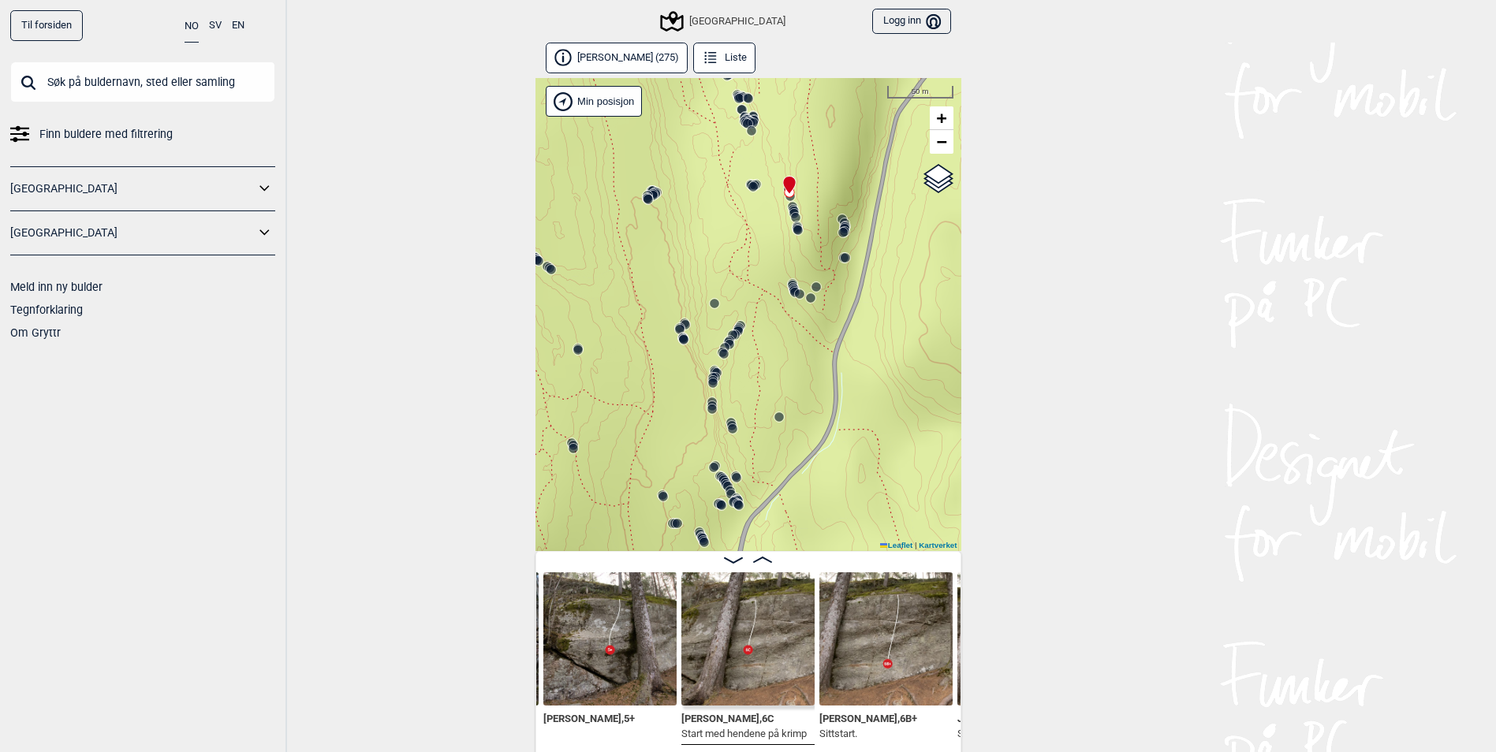
click at [793, 283] on icon at bounding box center [794, 289] width 13 height 13
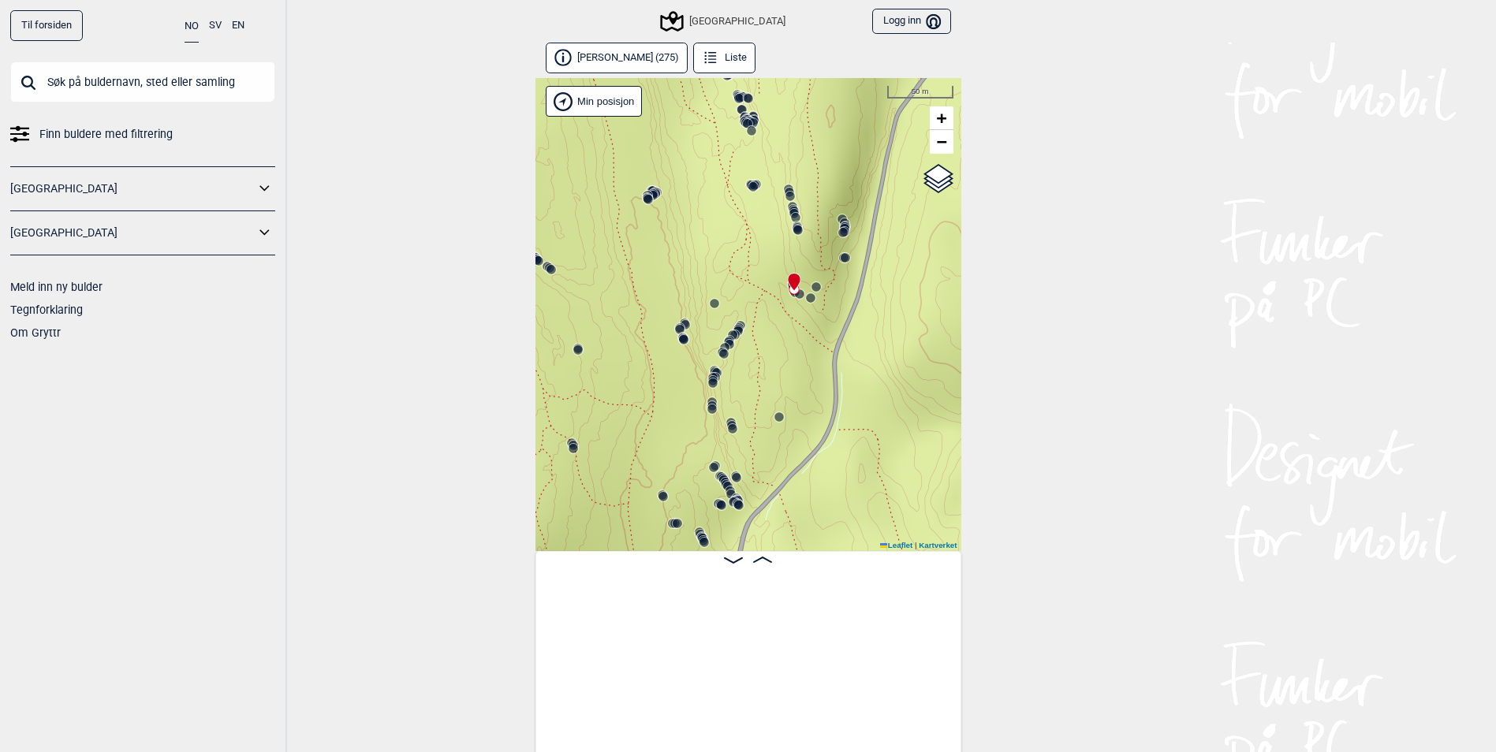
scroll to position [0, 17154]
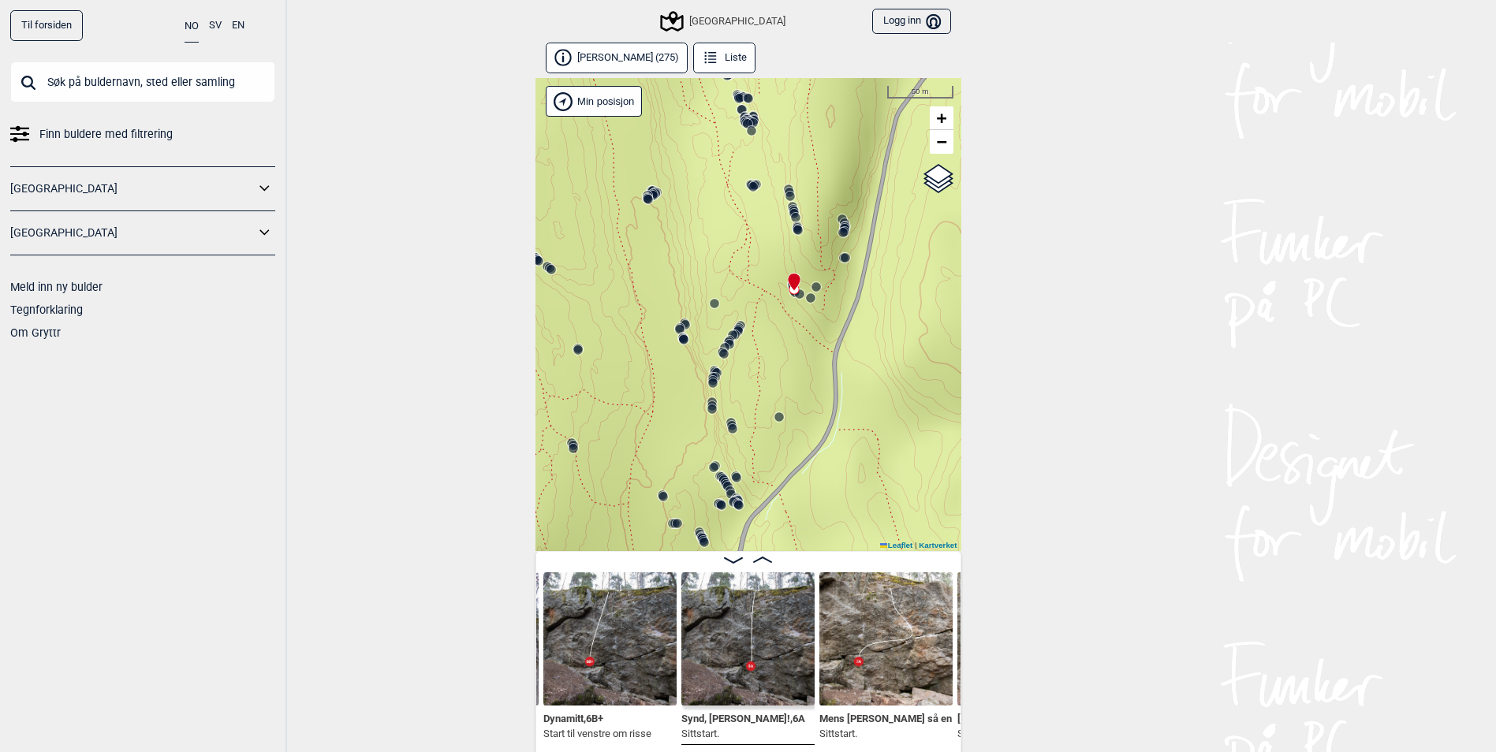
click at [688, 330] on icon at bounding box center [685, 325] width 13 height 13
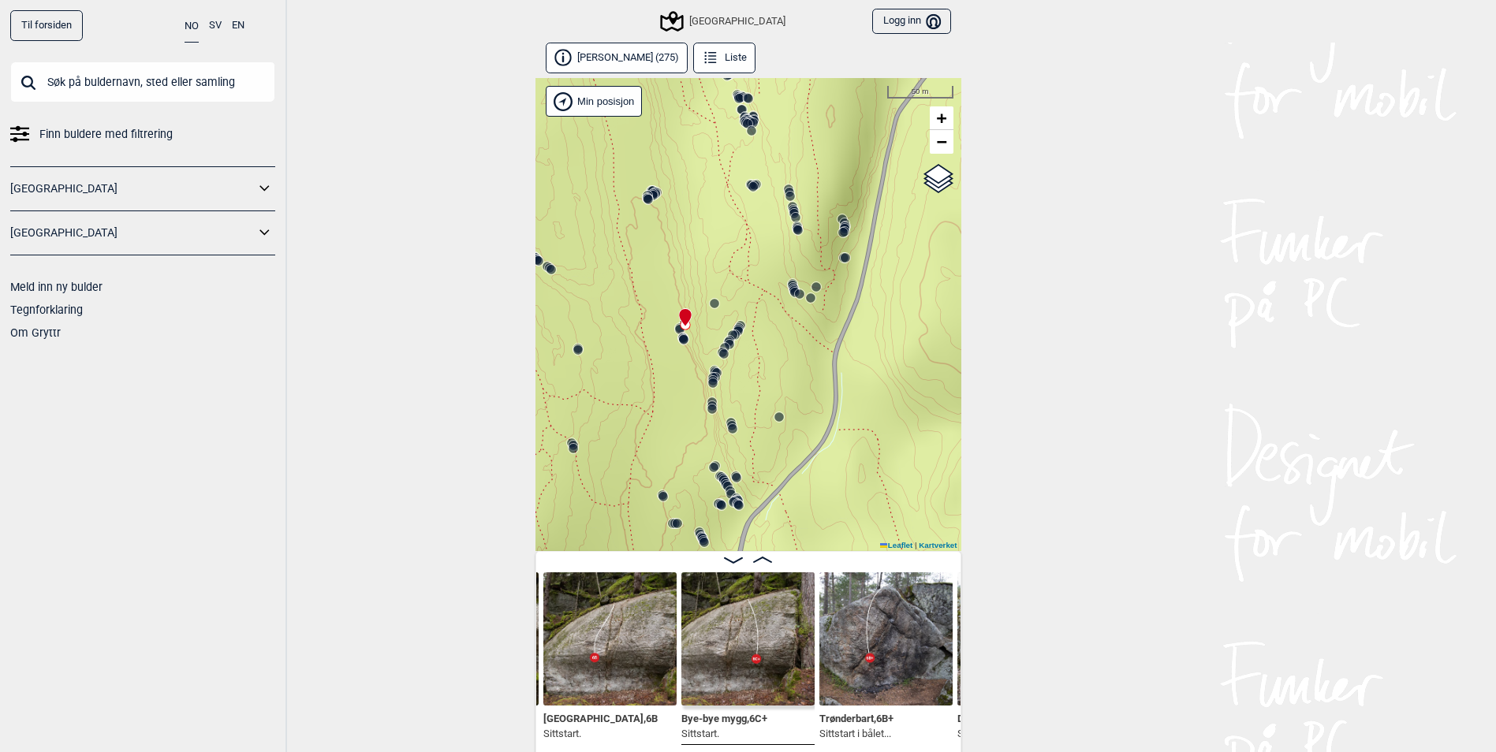
click at [653, 178] on div "Speidersteinen Barnehageveggen Cowboyveggen Bølerveggen [GEOGRAPHIC_DATA]" at bounding box center [748, 314] width 426 height 473
click at [653, 194] on icon at bounding box center [647, 198] width 13 height 13
click at [653, 194] on icon at bounding box center [647, 200] width 13 height 13
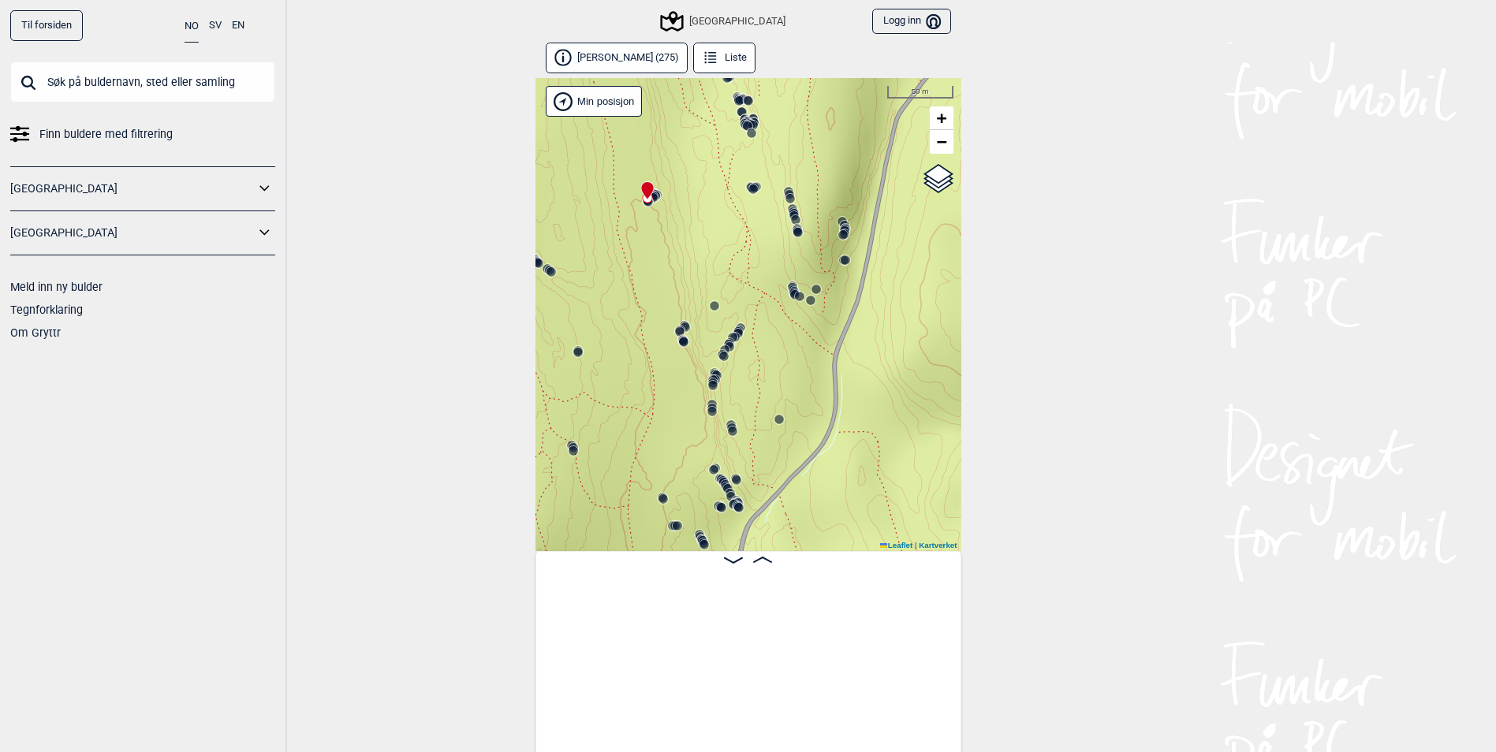
scroll to position [0, 24108]
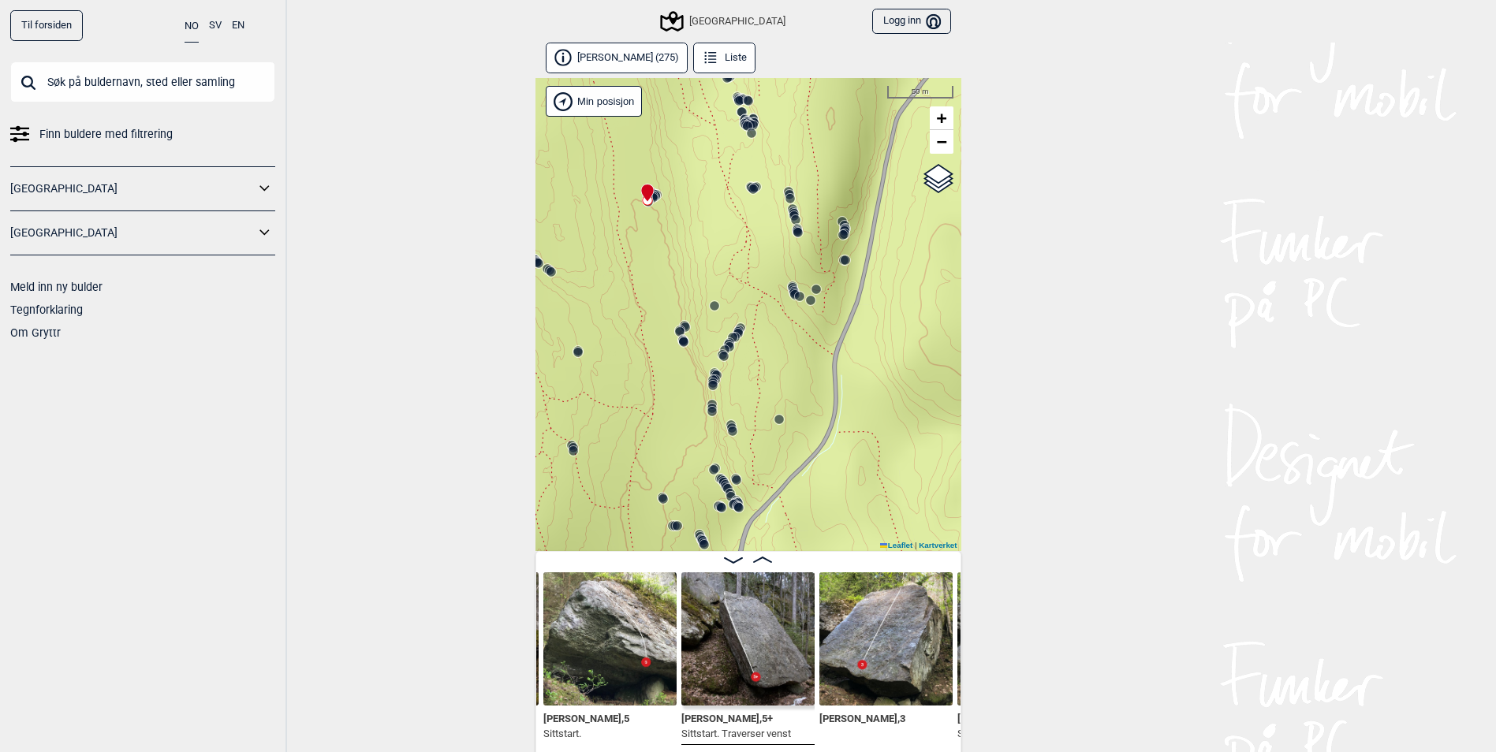
click at [756, 192] on icon at bounding box center [753, 189] width 13 height 13
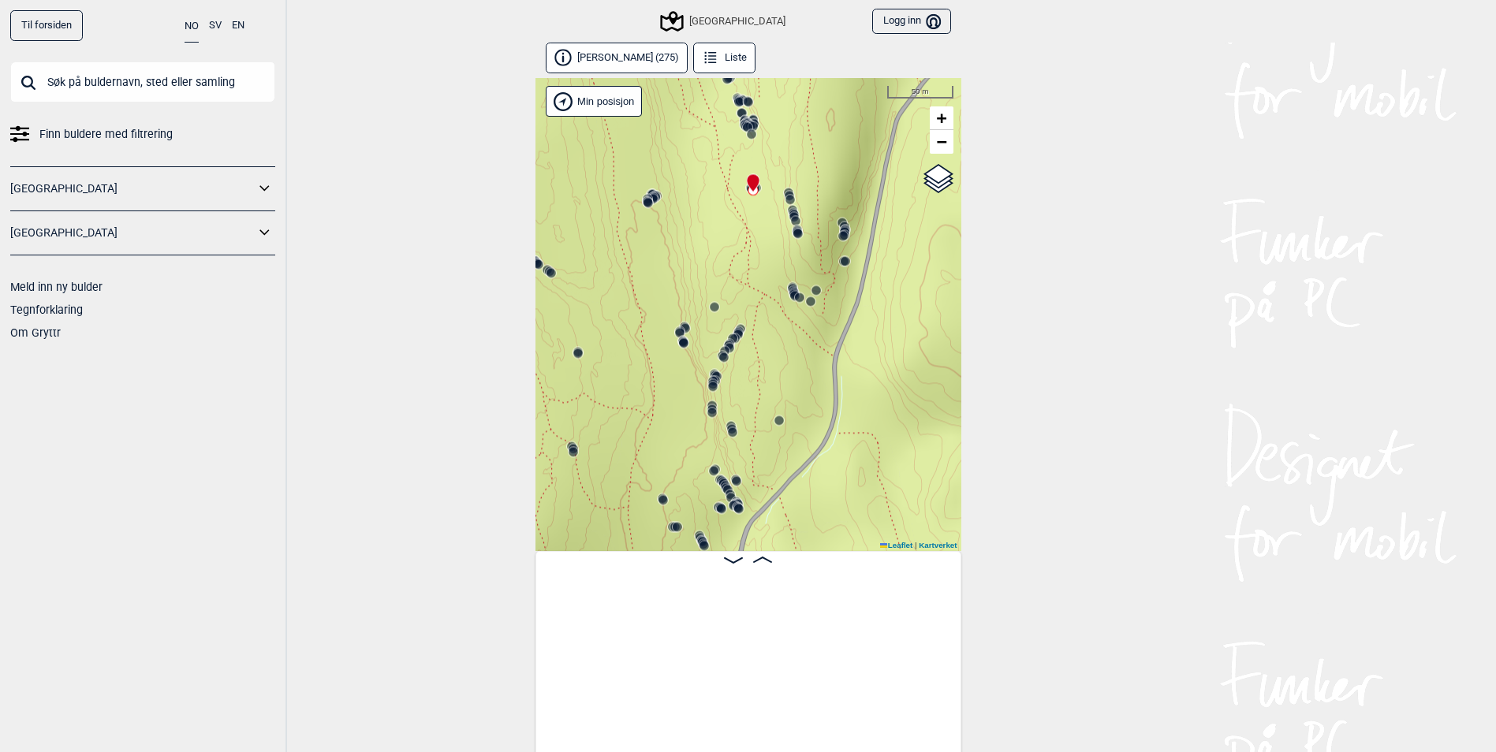
scroll to position [0, 14708]
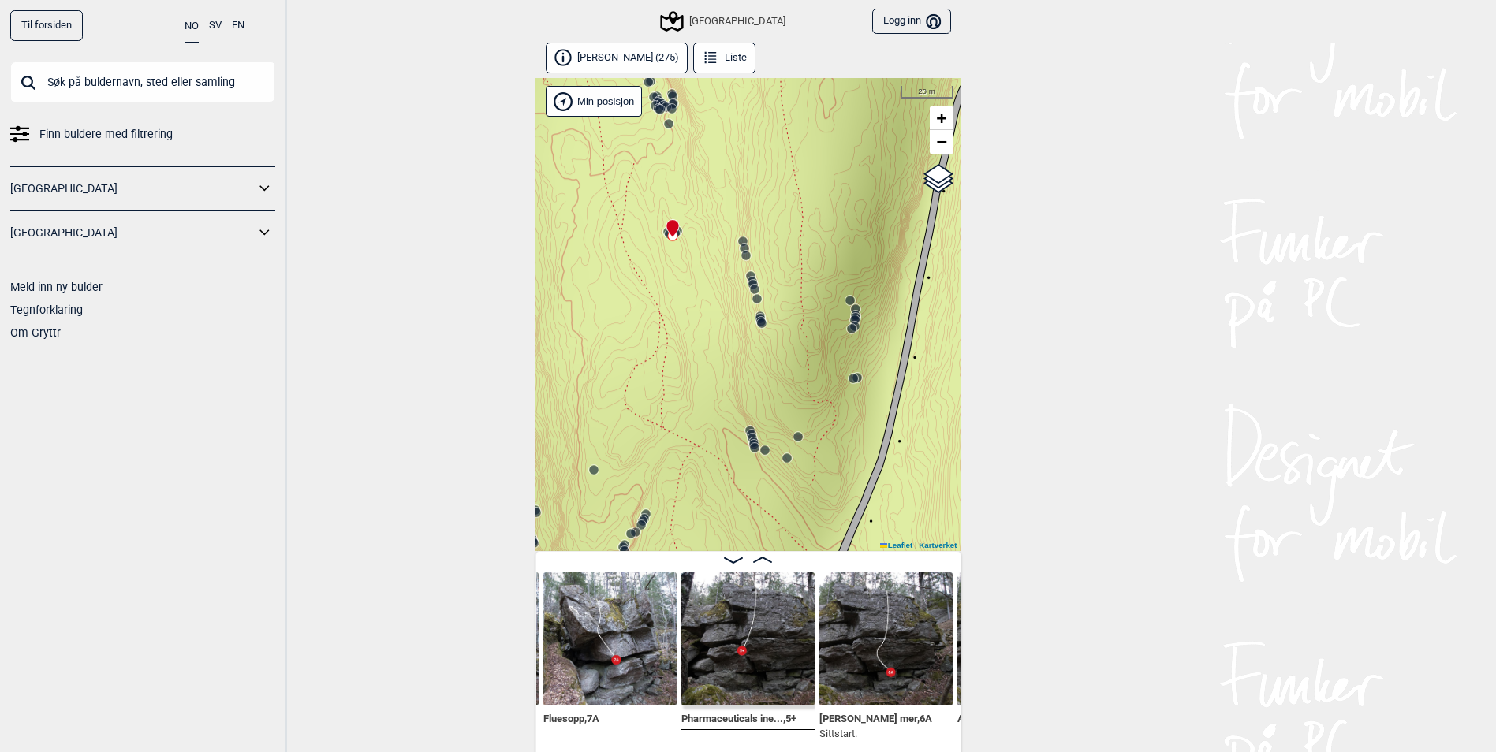
drag, startPoint x: 750, startPoint y: 269, endPoint x: 710, endPoint y: 378, distance: 116.0
click at [710, 377] on div "Speidersteinen Barnehageveggen Cowboyveggen Bølerveggen [GEOGRAPHIC_DATA]" at bounding box center [748, 314] width 426 height 473
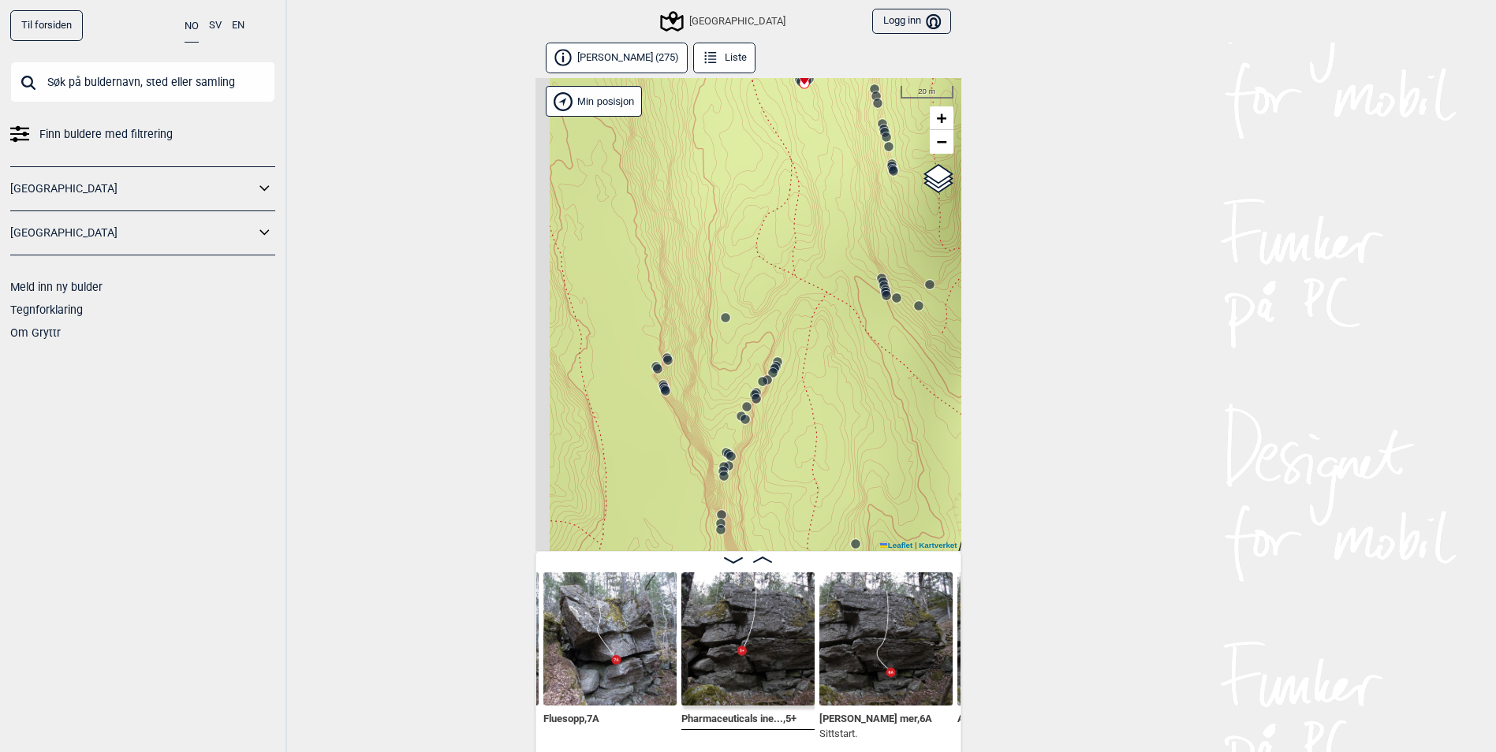
drag, startPoint x: 717, startPoint y: 408, endPoint x: 815, endPoint y: 295, distance: 149.3
click at [815, 295] on div "Speidersteinen Barnehageveggen Cowboyveggen Bølerveggen [GEOGRAPHIC_DATA]" at bounding box center [748, 314] width 426 height 473
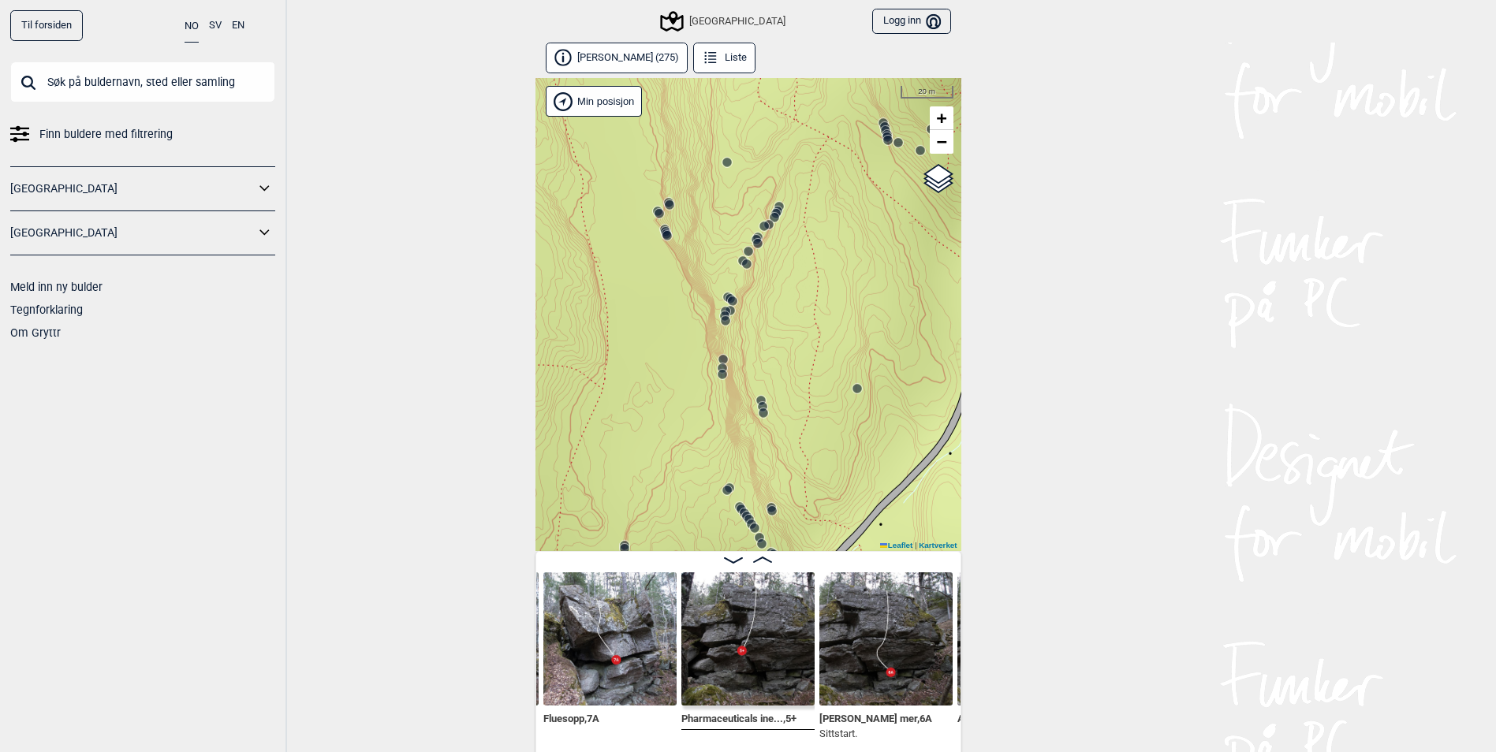
drag, startPoint x: 729, startPoint y: 390, endPoint x: 731, endPoint y: 250, distance: 140.4
click at [731, 250] on div "Speidersteinen Barnehageveggen Cowboyveggen Bølerveggen [GEOGRAPHIC_DATA]" at bounding box center [748, 314] width 426 height 473
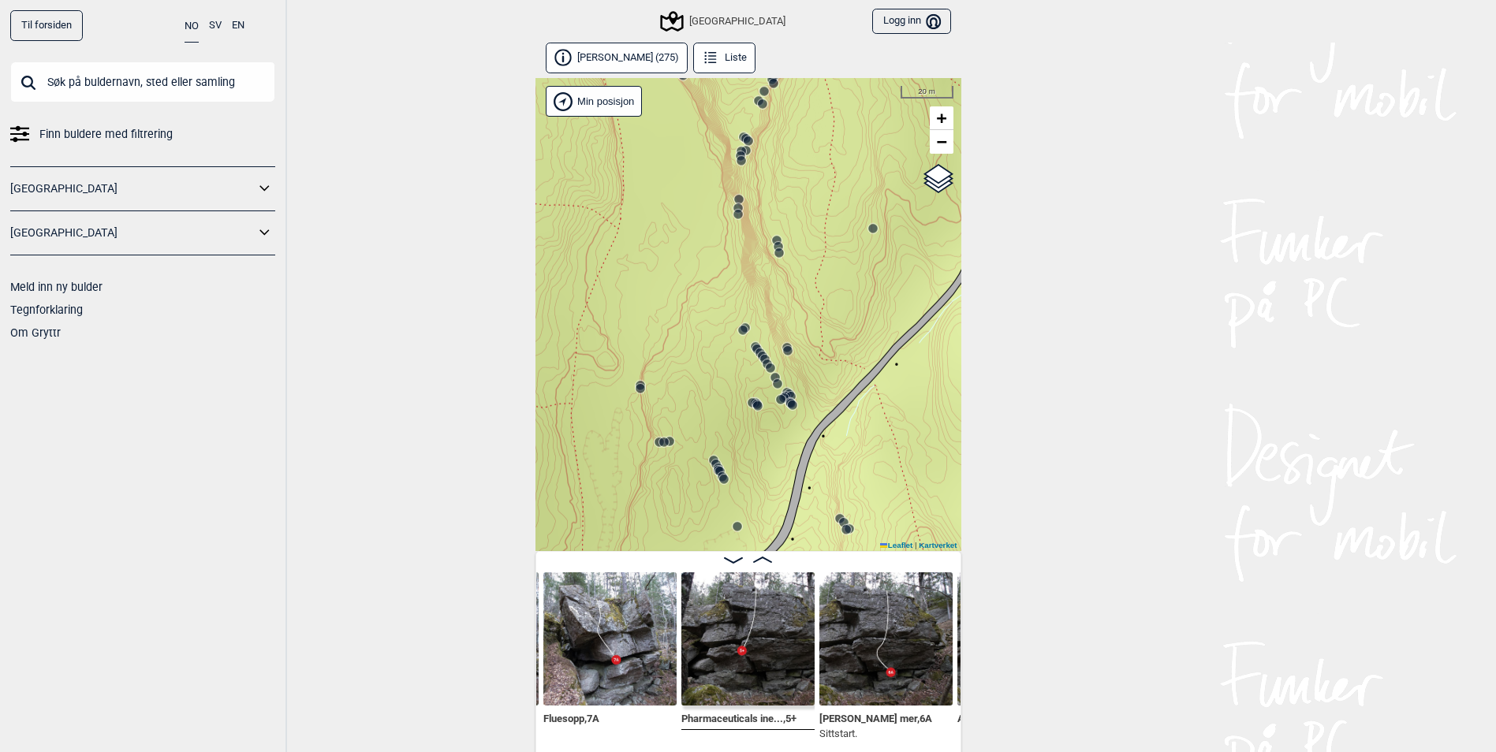
drag, startPoint x: 753, startPoint y: 373, endPoint x: 768, endPoint y: 225, distance: 149.0
click at [768, 209] on div "Speidersteinen Barnehageveggen Cowboyveggen Bølerveggen [GEOGRAPHIC_DATA]" at bounding box center [748, 314] width 426 height 473
click at [787, 388] on icon at bounding box center [782, 391] width 13 height 13
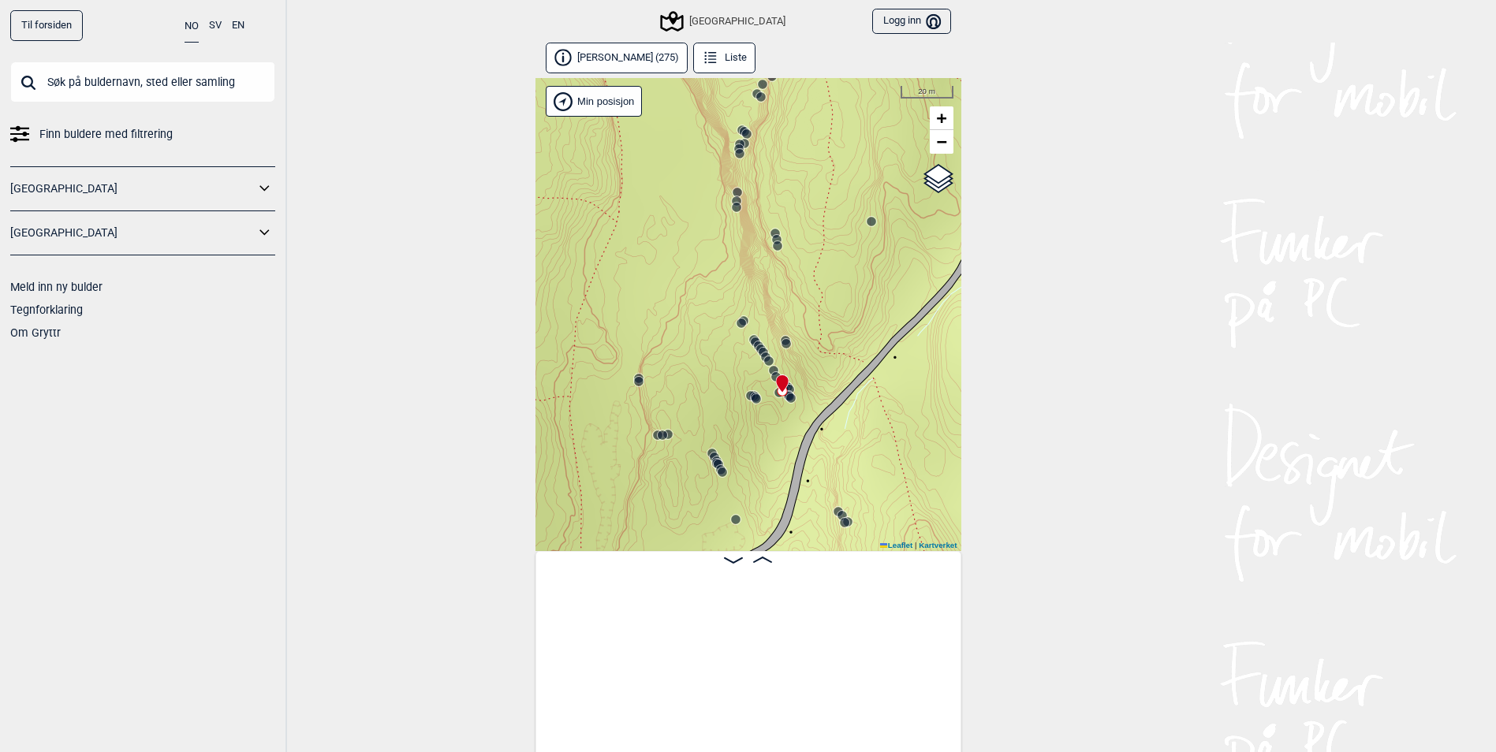
scroll to position [0, 30338]
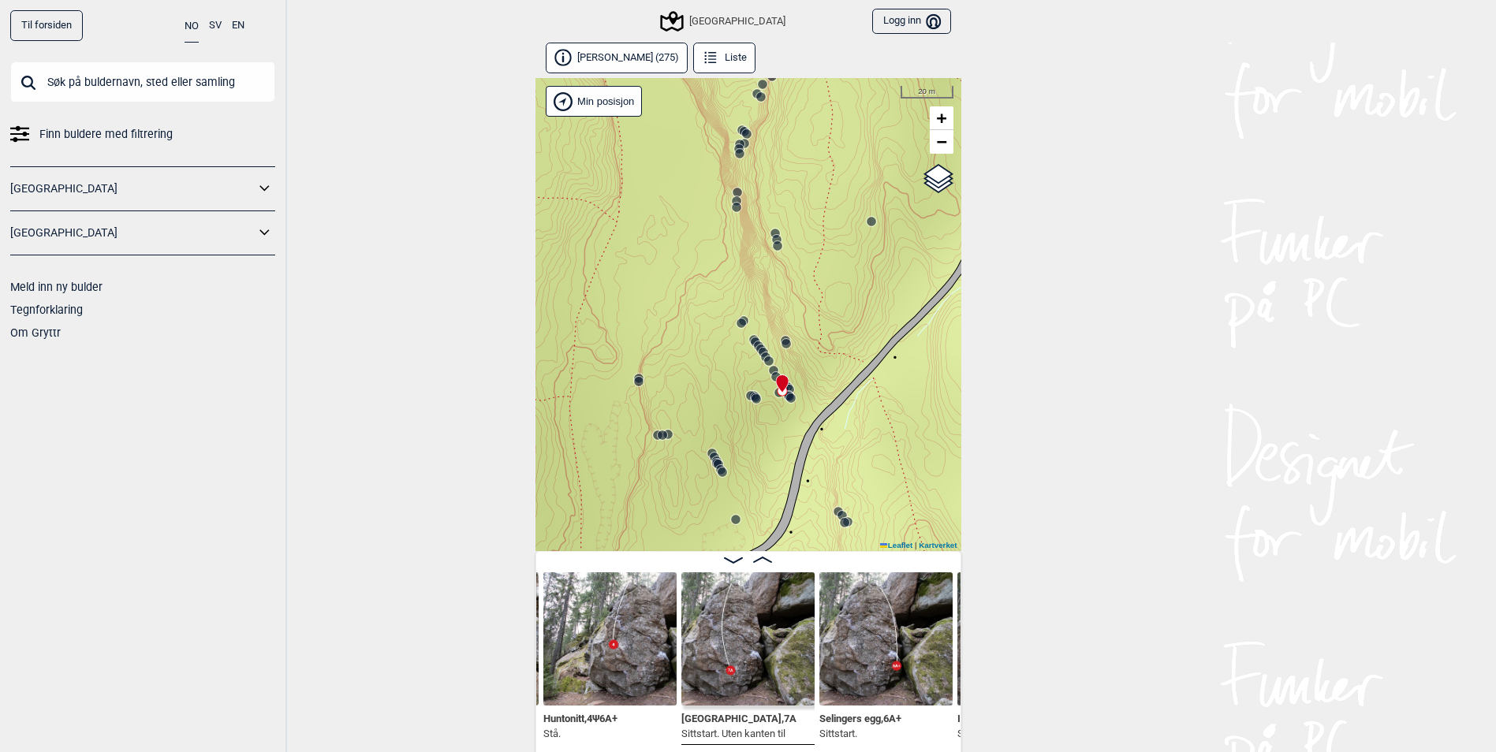
click at [230, 89] on input "text" at bounding box center [142, 82] width 265 height 41
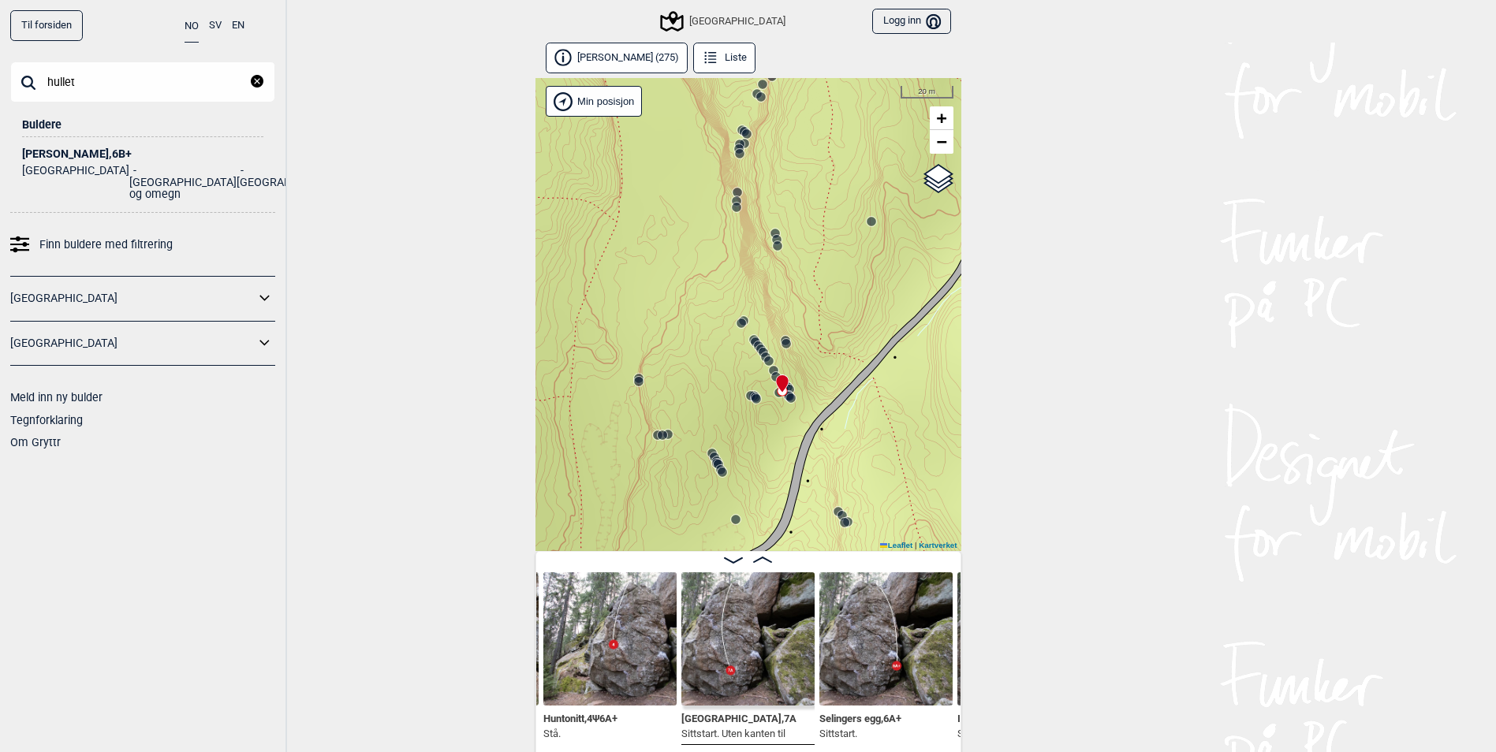
click at [130, 76] on input "hullet" at bounding box center [142, 82] width 265 height 41
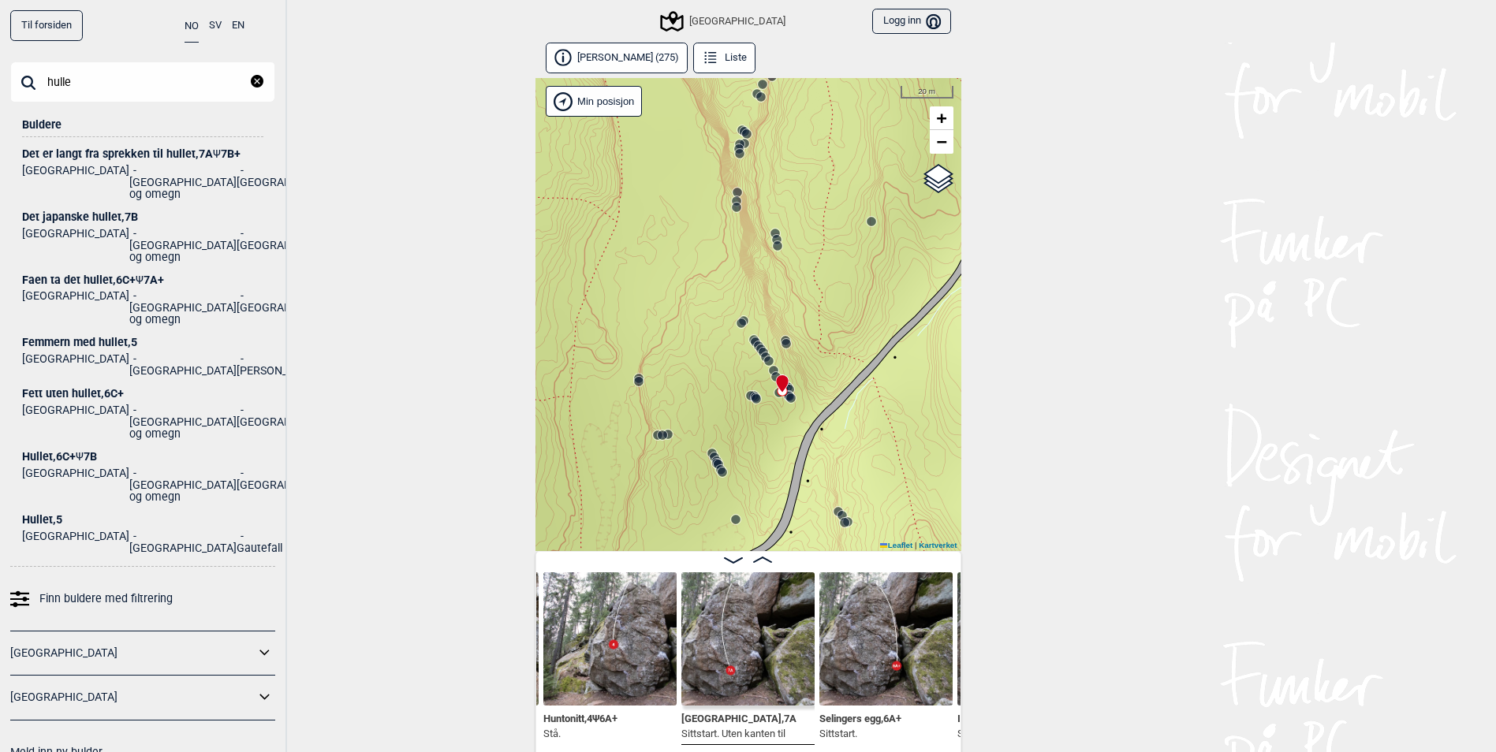
type input "hulle"
click at [132, 153] on div "Det er langt fra sprekken til hullet , 7A Ψ 7B+" at bounding box center [142, 154] width 241 height 12
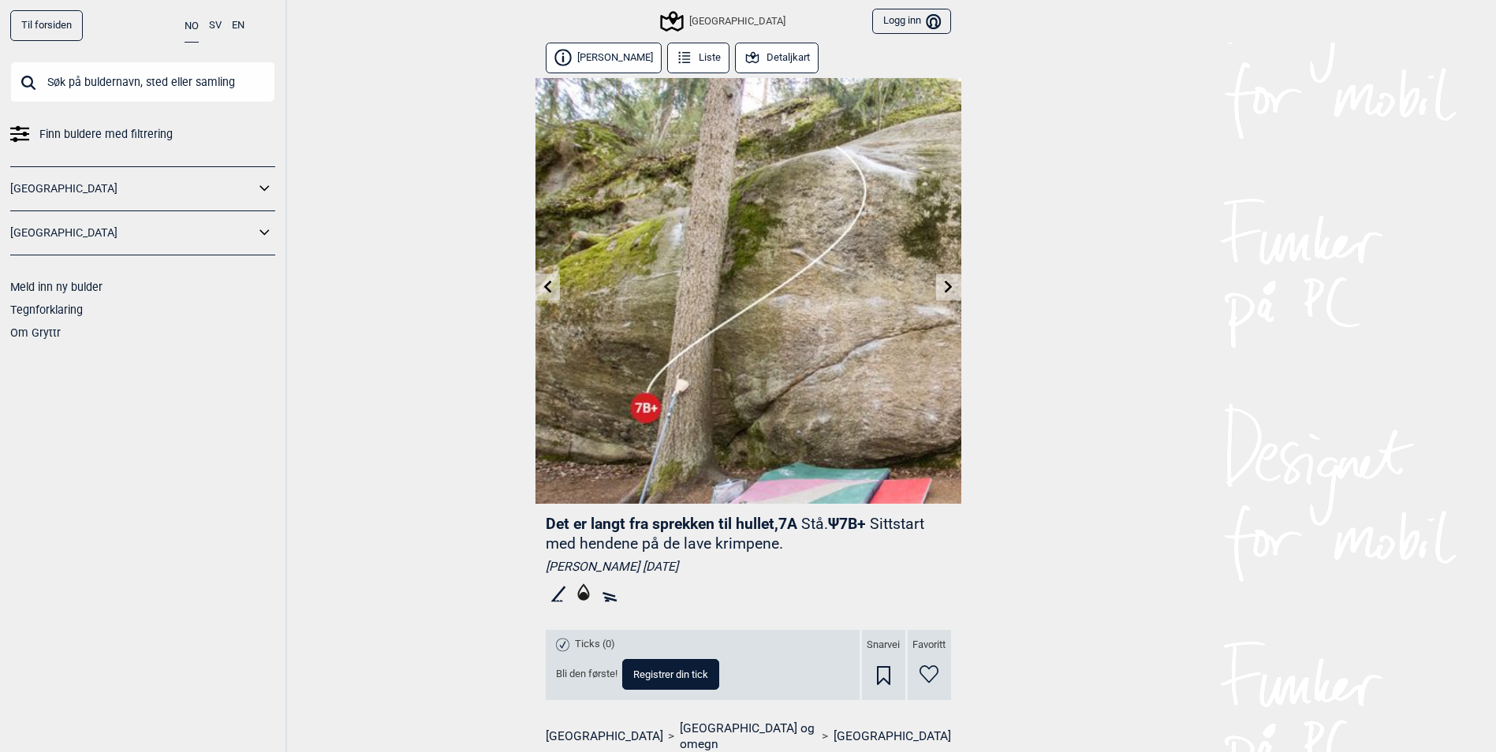
click at [797, 60] on button "Detaljkart" at bounding box center [777, 58] width 84 height 31
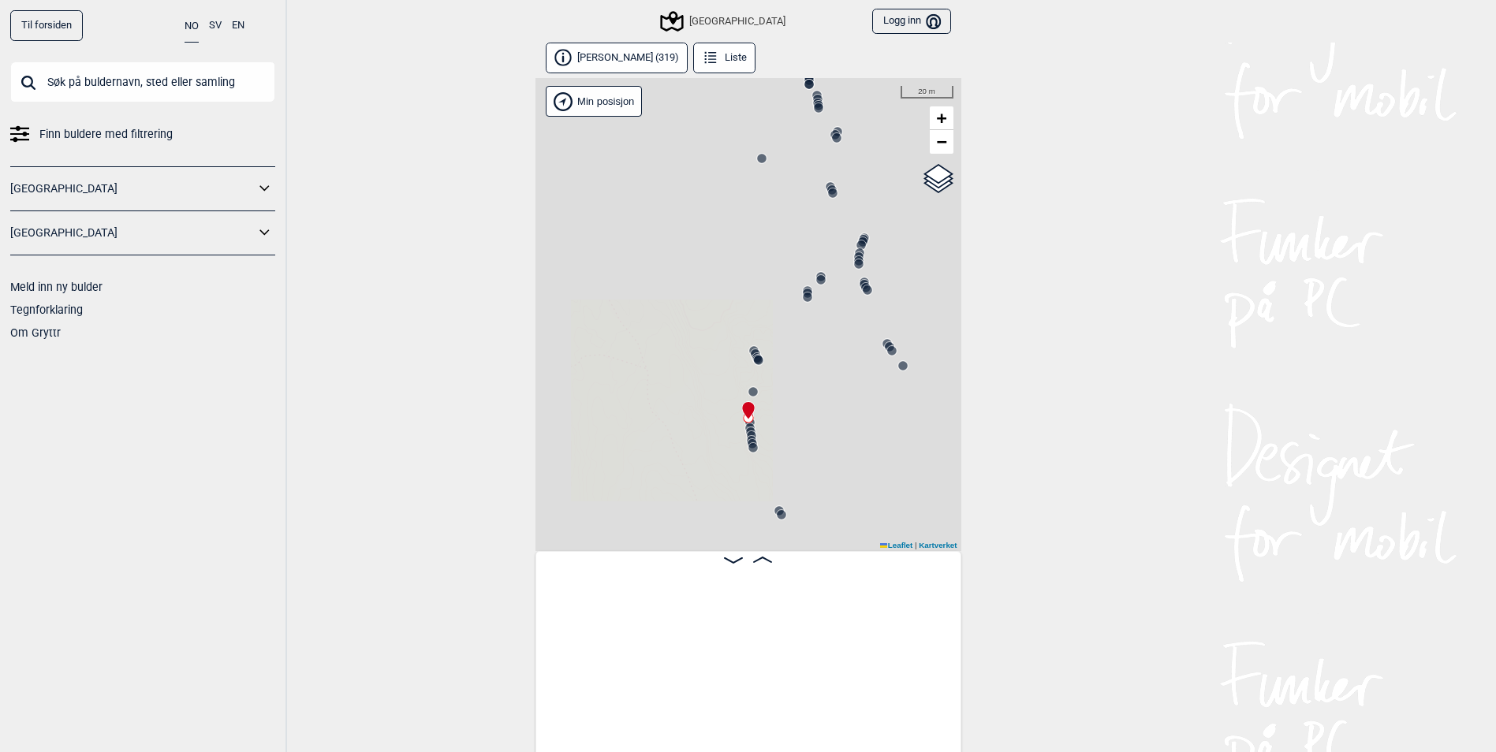
scroll to position [0, 11595]
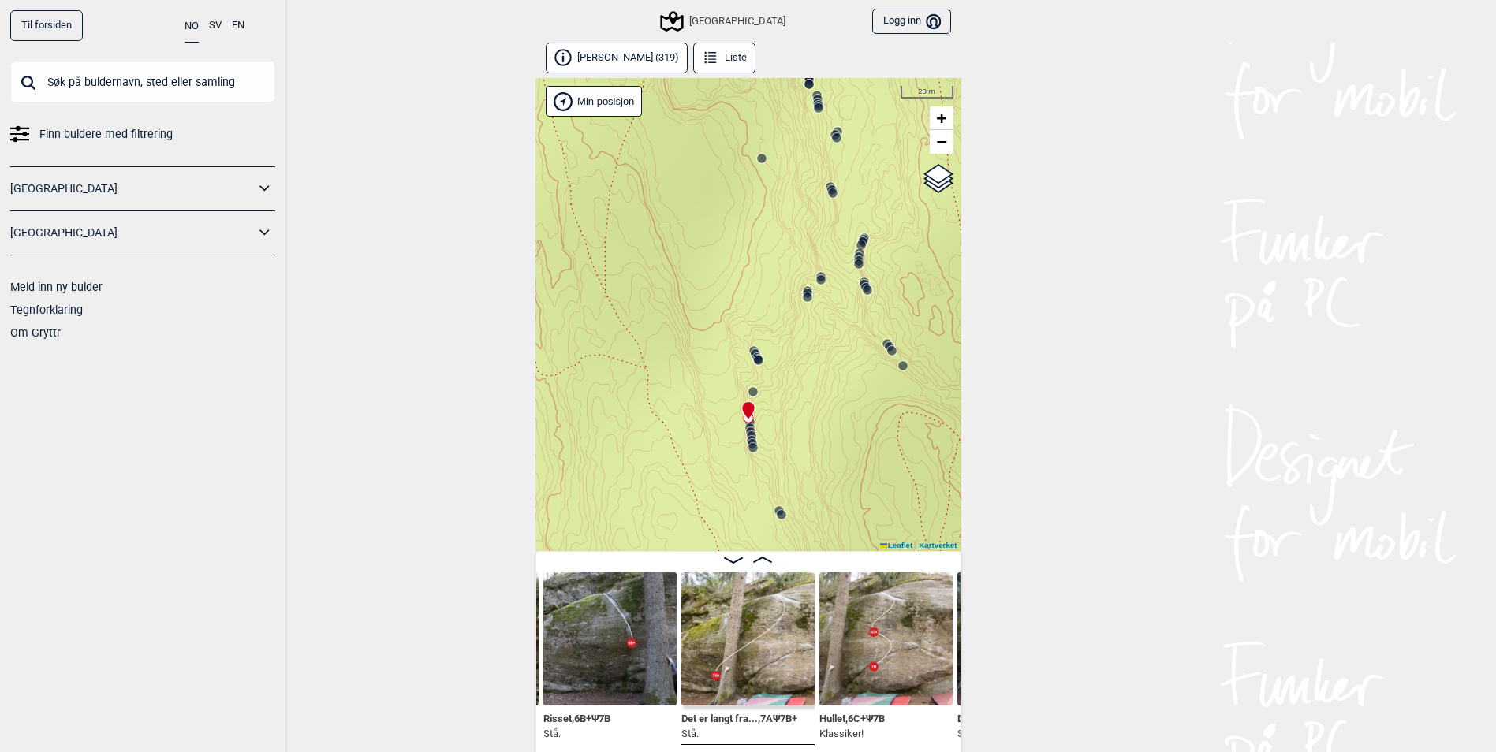
click at [219, 76] on input "text" at bounding box center [142, 82] width 265 height 41
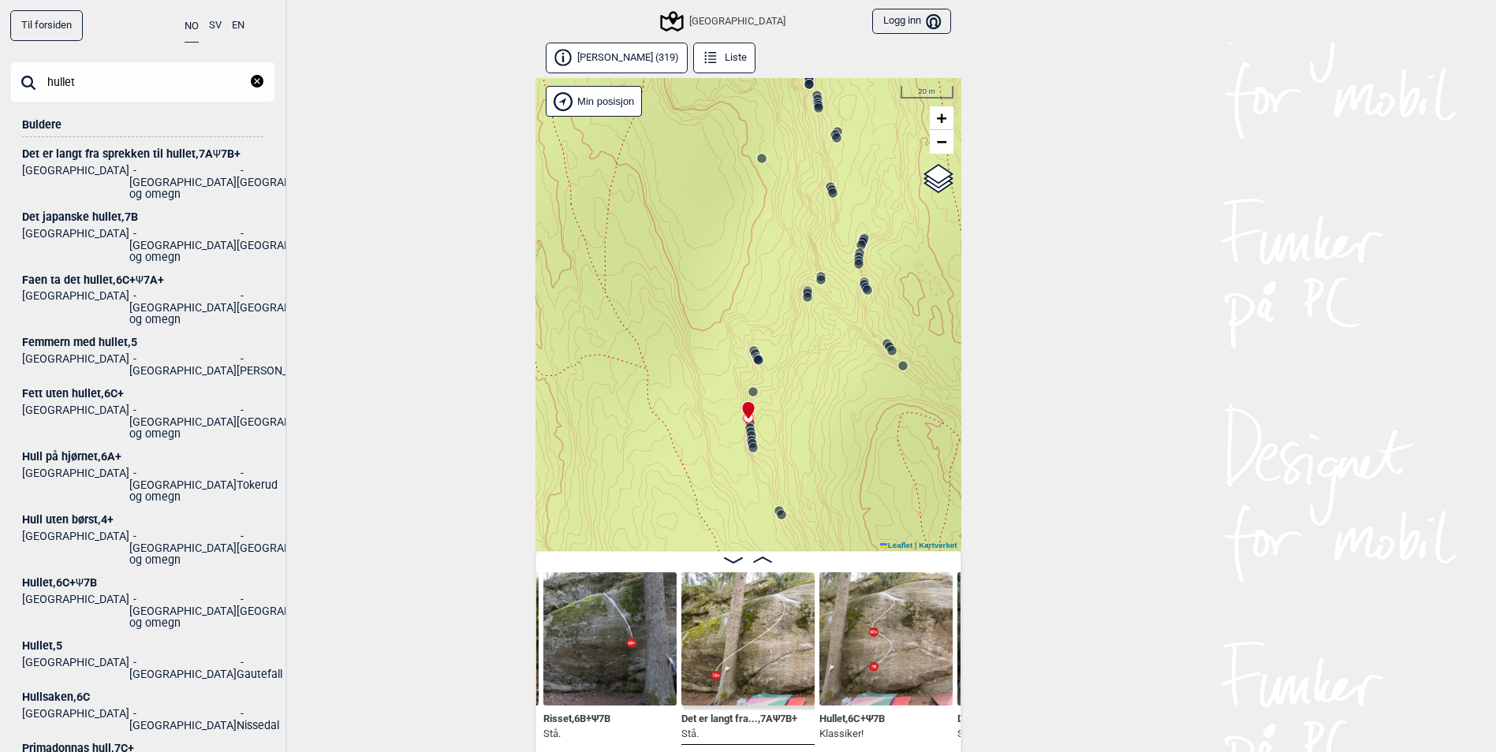
type input "hullet"
click at [97, 274] on div "Faen ta det hullet , 6C+ Ψ 7A+" at bounding box center [142, 280] width 241 height 12
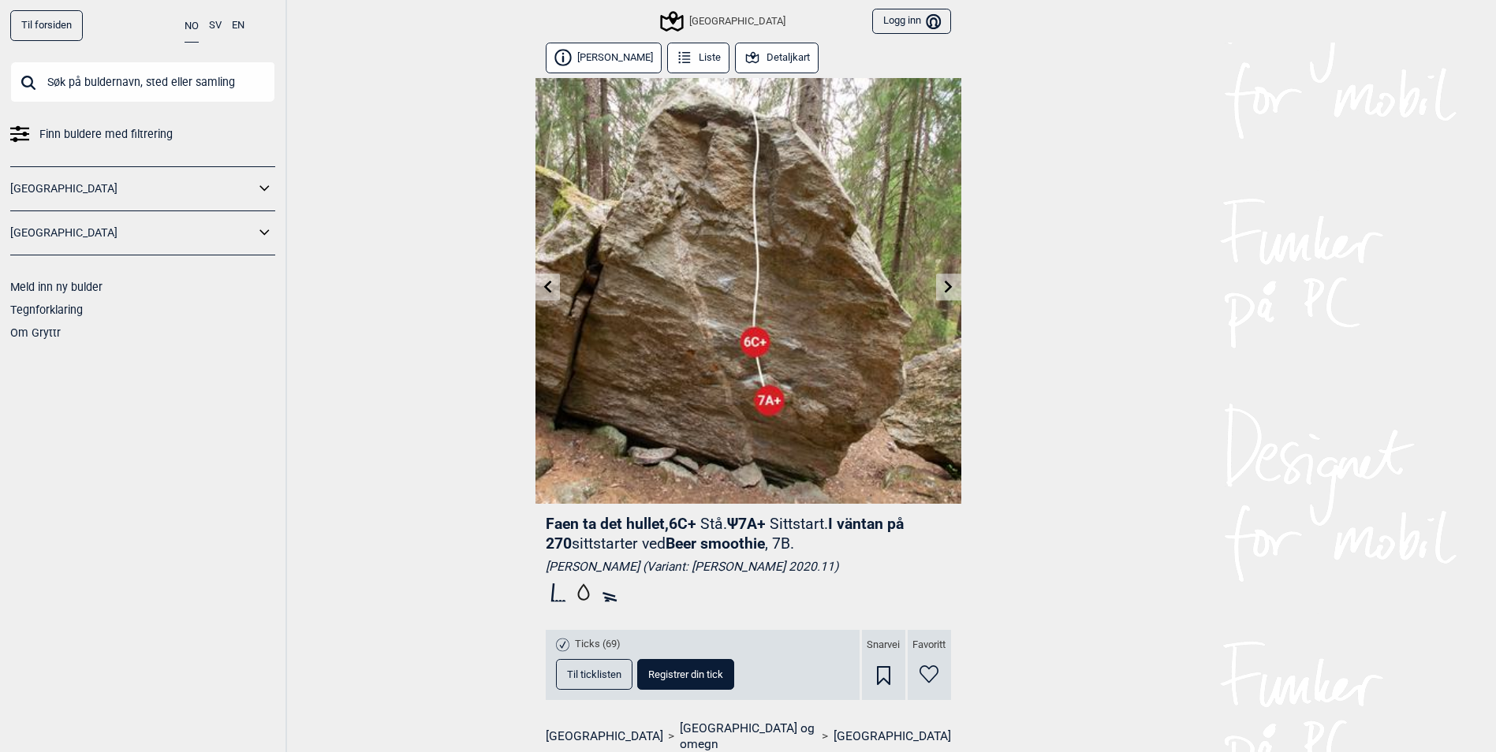
click at [771, 56] on button "Detaljkart" at bounding box center [777, 58] width 84 height 31
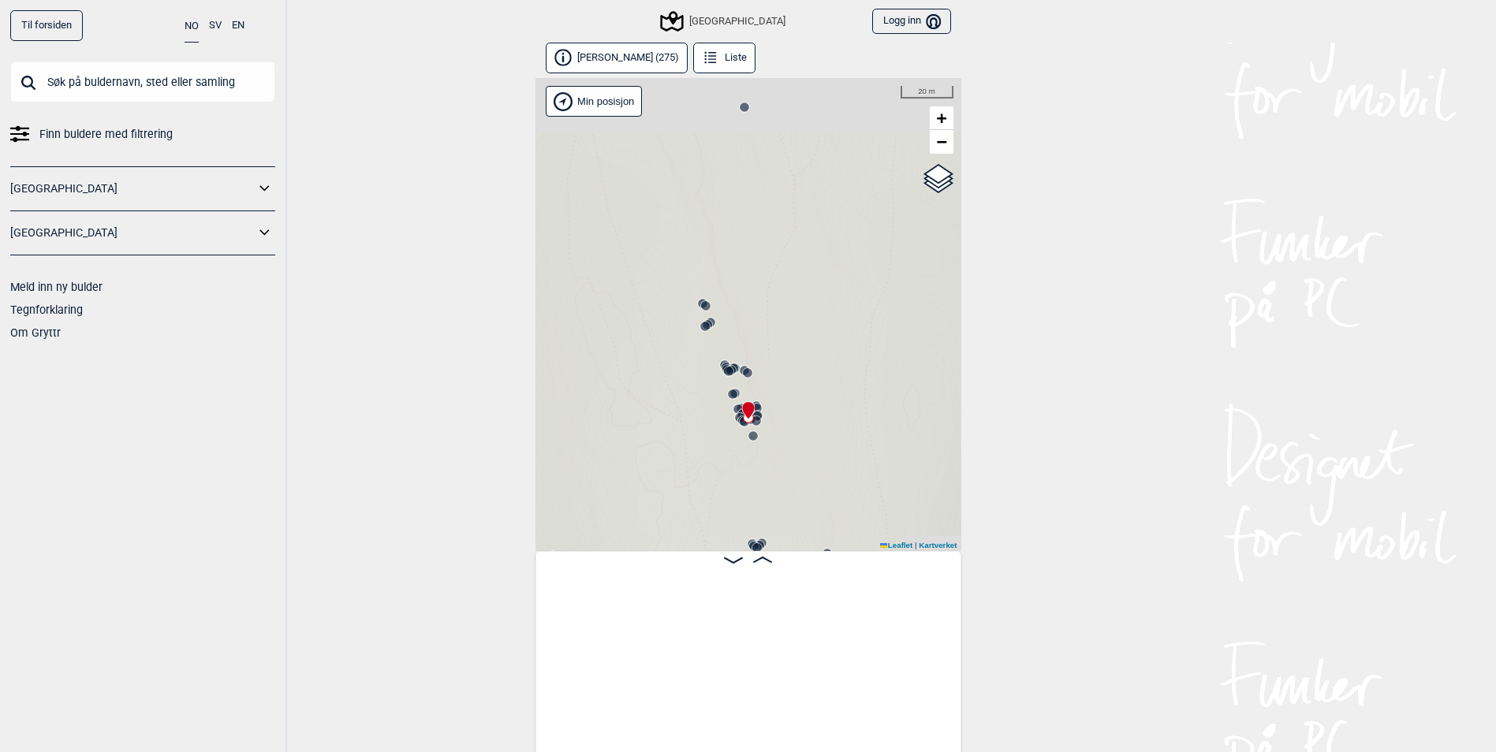
scroll to position [0, 12661]
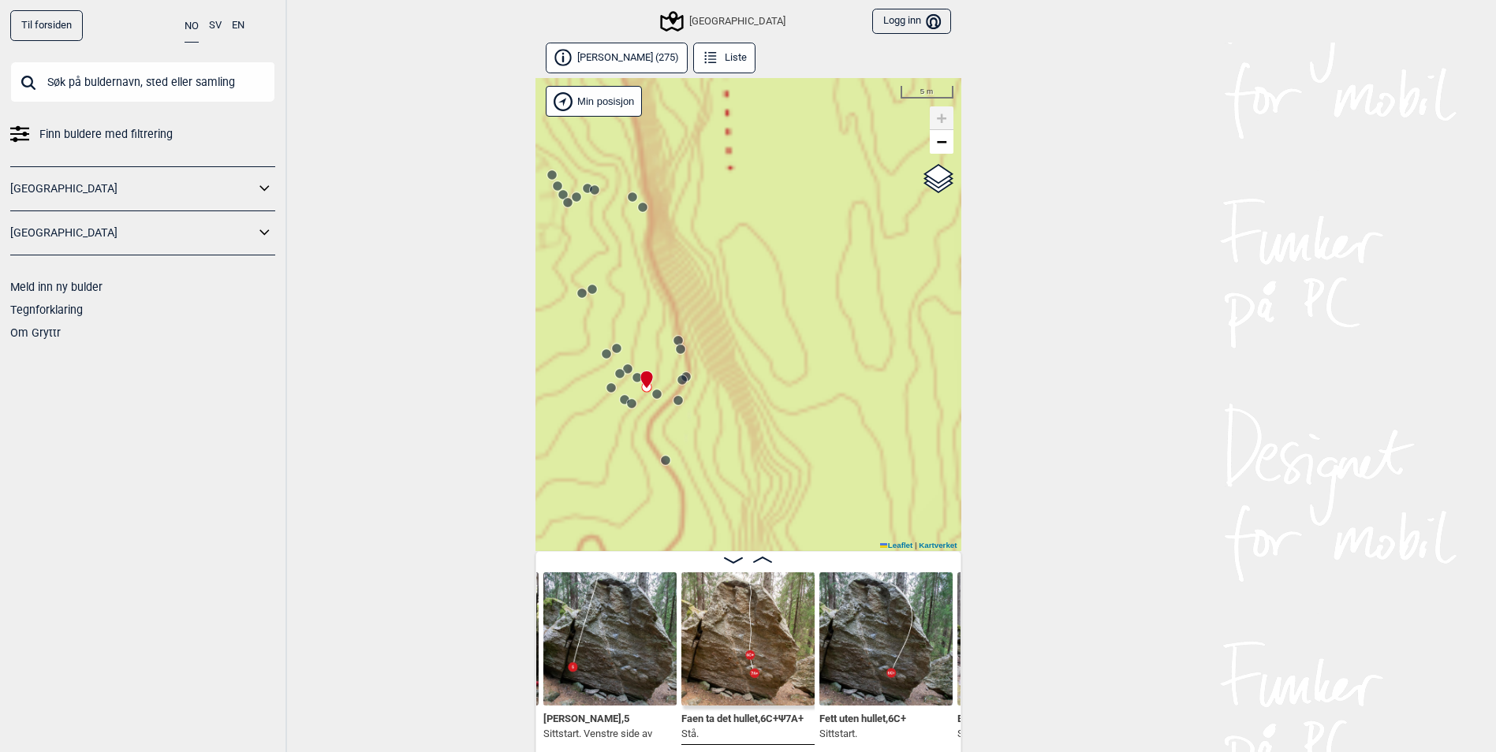
drag, startPoint x: 702, startPoint y: 419, endPoint x: 934, endPoint y: 308, distance: 256.8
click at [934, 308] on div "Speidersteinen Barnehageveggen Cowboyveggen Bølerveggen [GEOGRAPHIC_DATA]" at bounding box center [748, 314] width 426 height 473
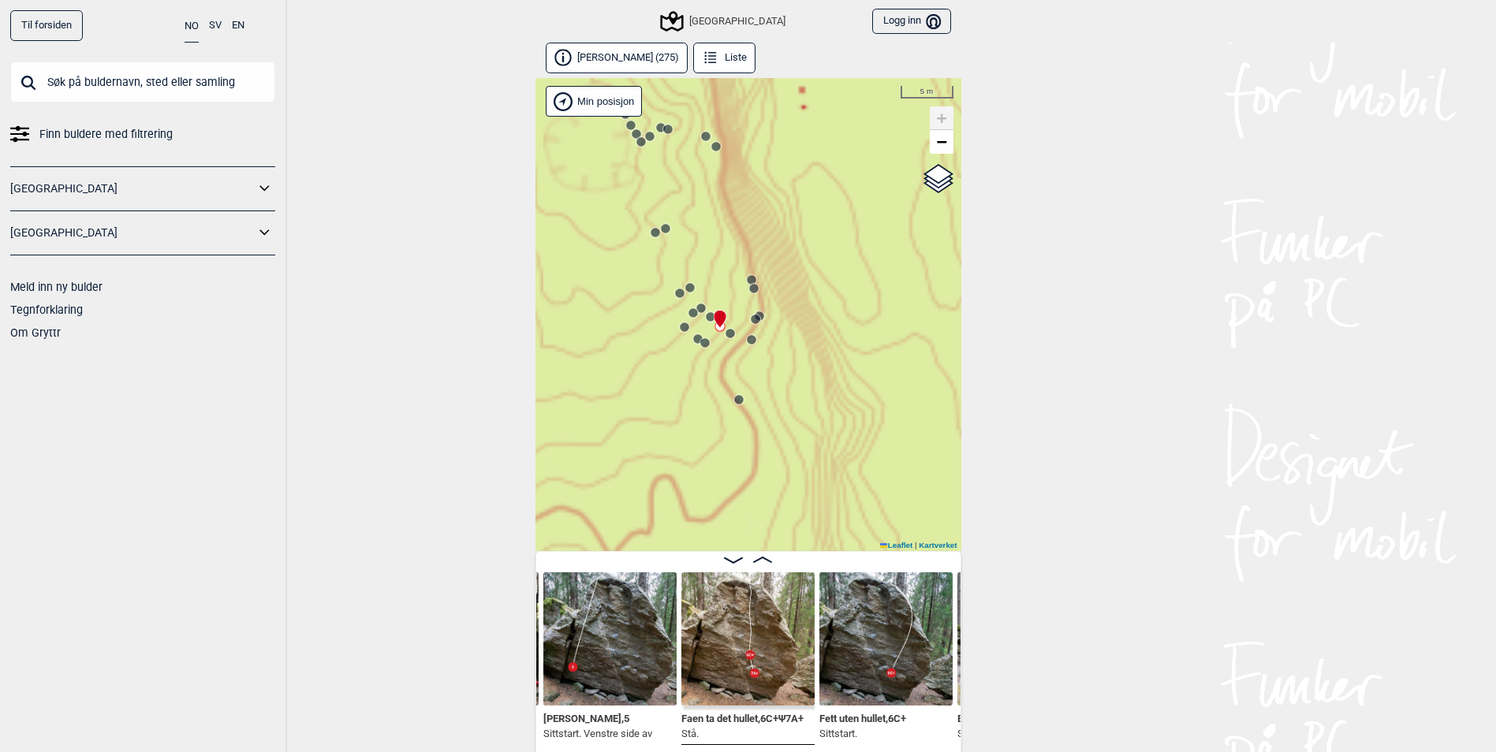
drag, startPoint x: 823, startPoint y: 364, endPoint x: 897, endPoint y: 303, distance: 95.8
click at [897, 303] on div "Speidersteinen Barnehageveggen Cowboyveggen Bølerveggen [GEOGRAPHIC_DATA]" at bounding box center [748, 314] width 426 height 473
click at [778, 629] on img at bounding box center [747, 639] width 133 height 133
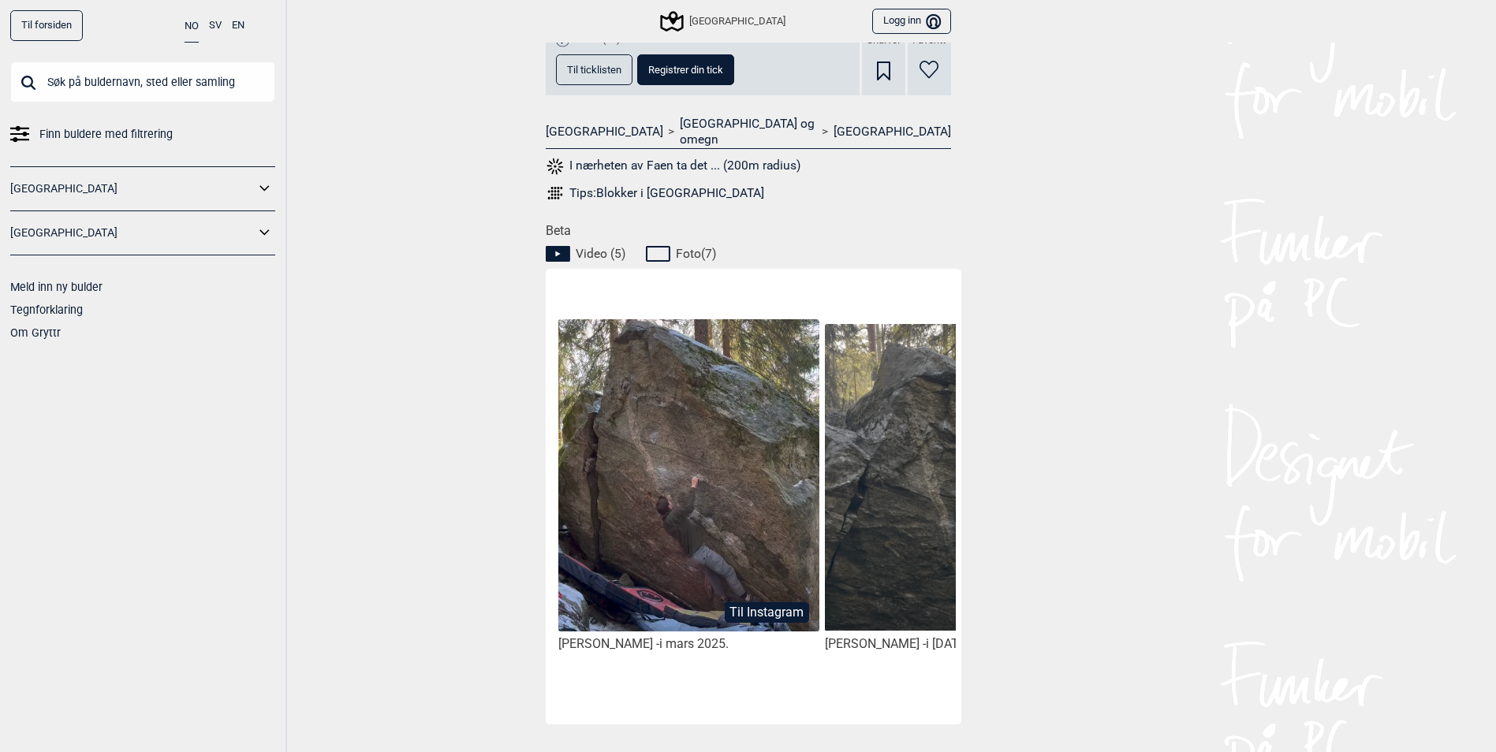
scroll to position [710, 0]
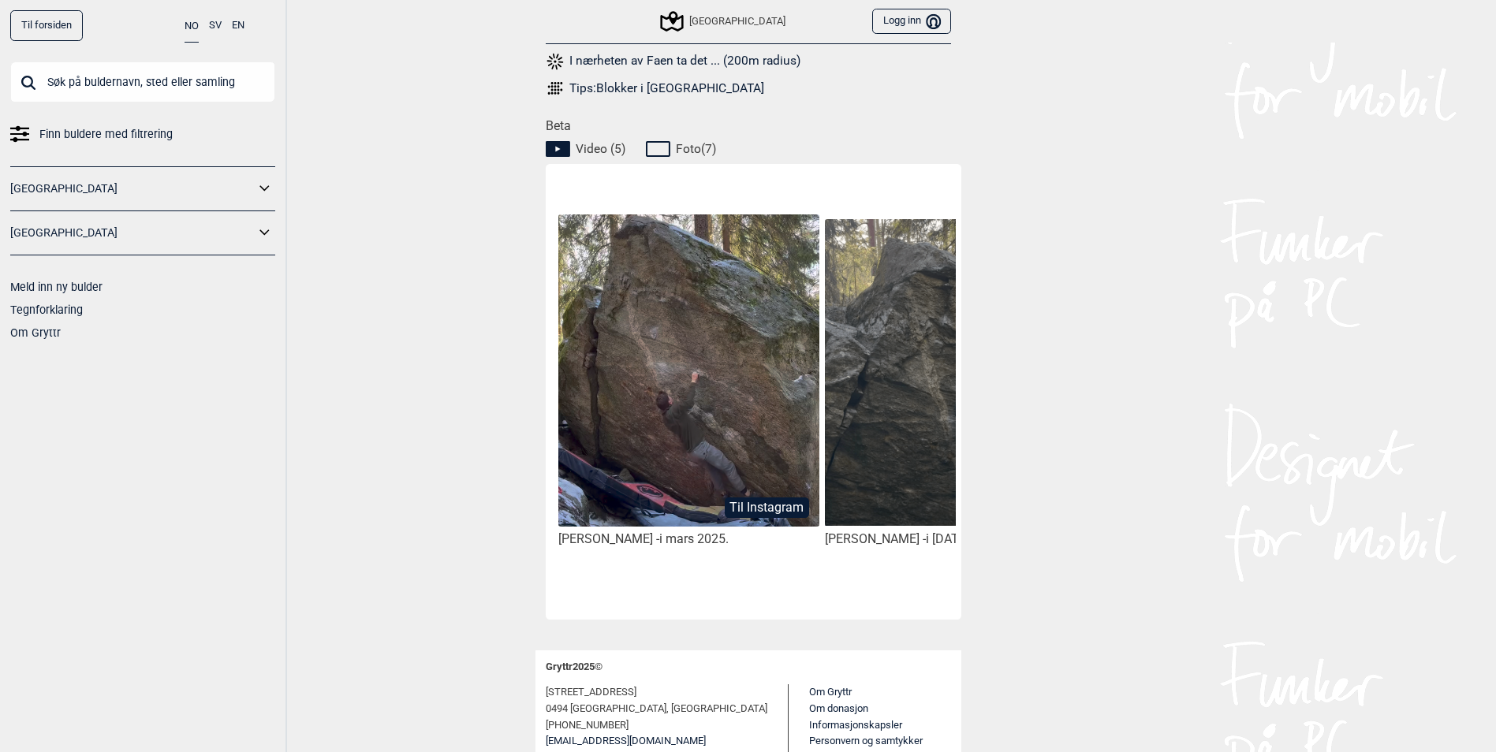
click at [702, 350] on img at bounding box center [688, 371] width 260 height 313
